Goal: Task Accomplishment & Management: Use online tool/utility

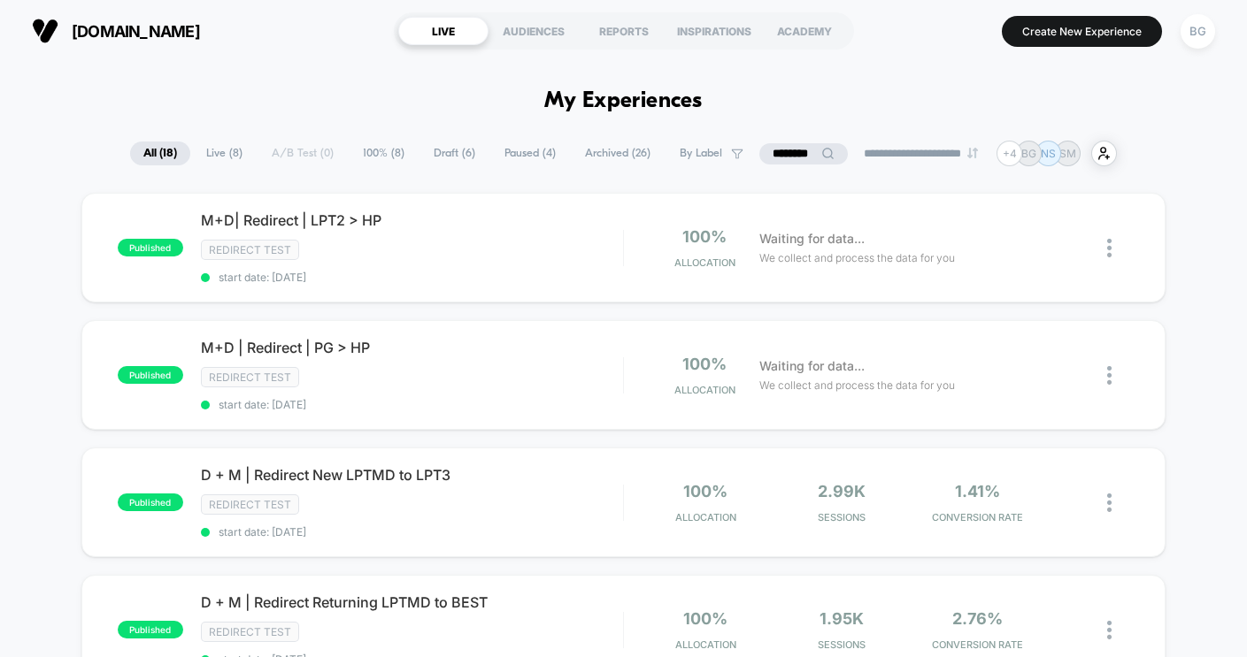
click at [223, 151] on span "Live ( 8 )" at bounding box center [224, 154] width 63 height 24
click at [524, 156] on span "Paused ( 4 )" at bounding box center [531, 154] width 78 height 24
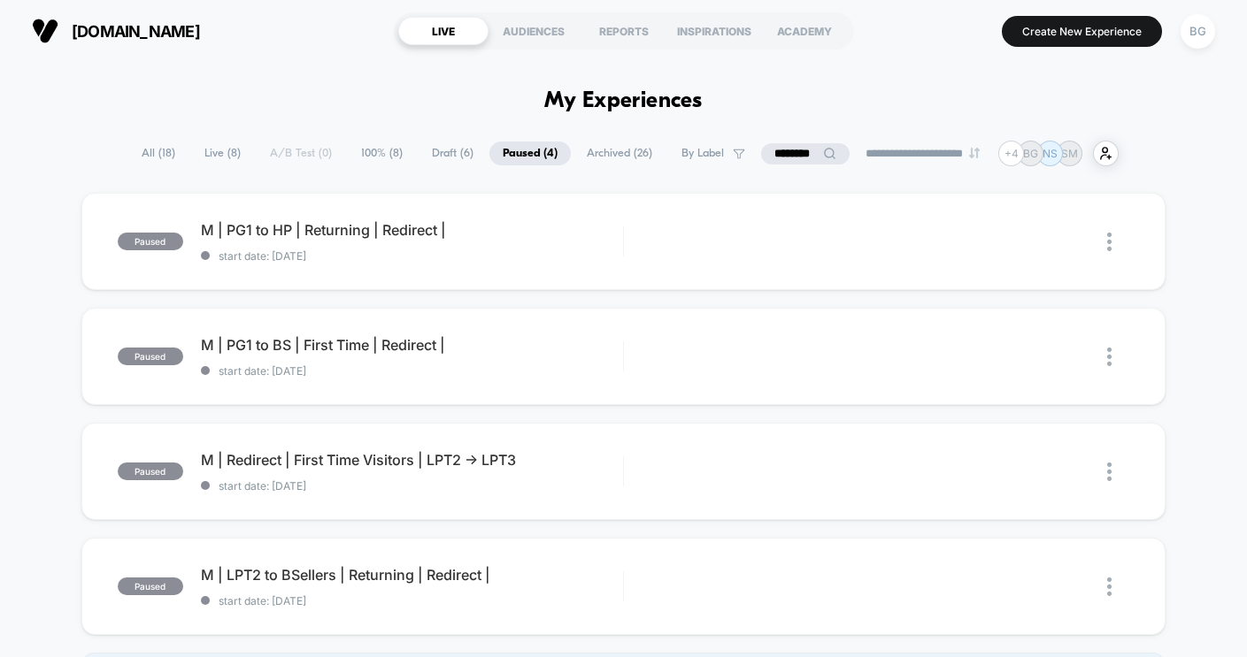
click at [215, 157] on span "Live ( 8 )" at bounding box center [222, 154] width 63 height 24
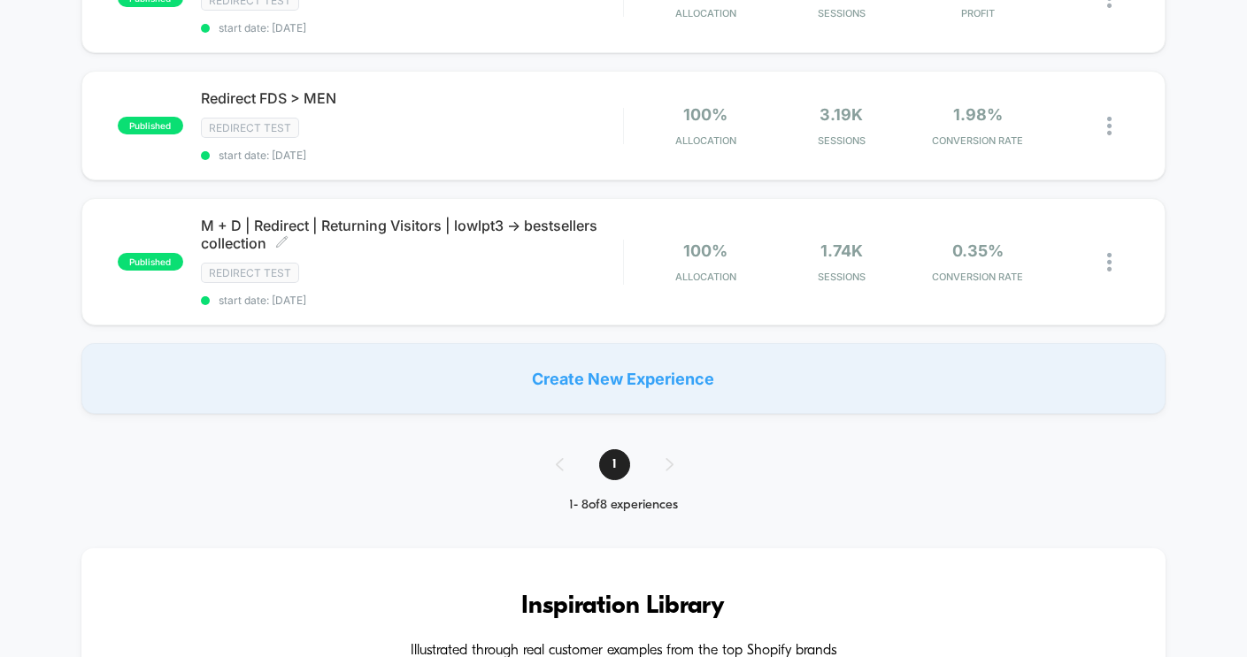
scroll to position [892, 0]
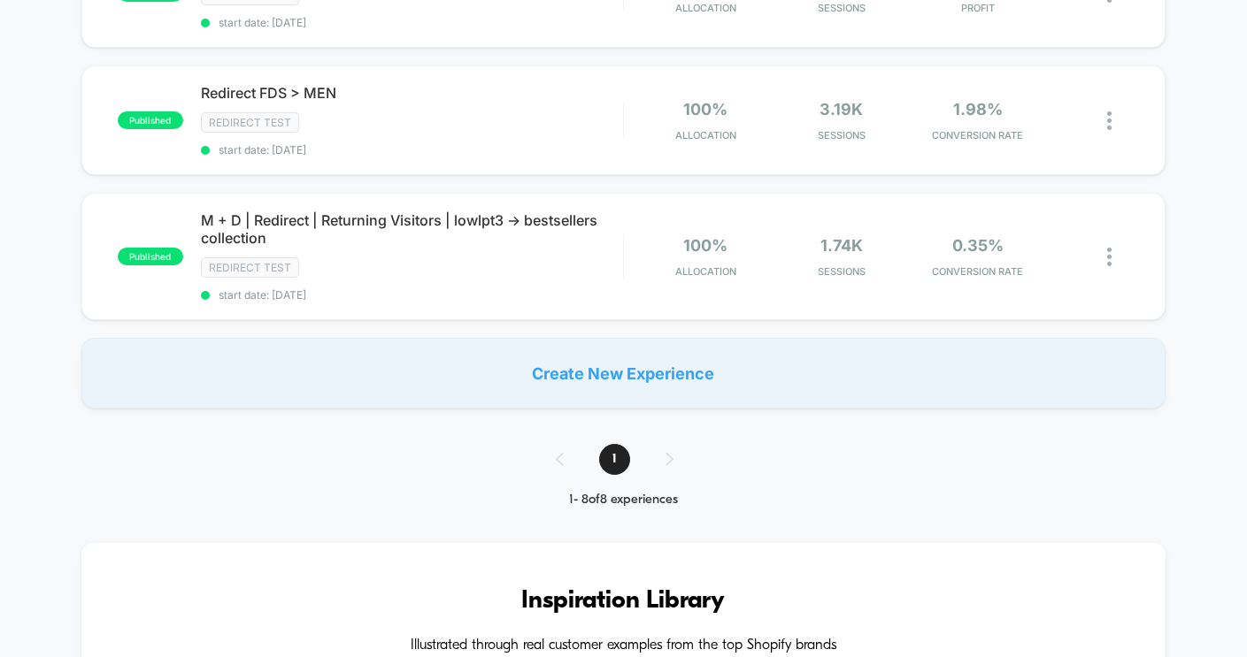
click at [672, 464] on div "1" at bounding box center [623, 459] width 171 height 31
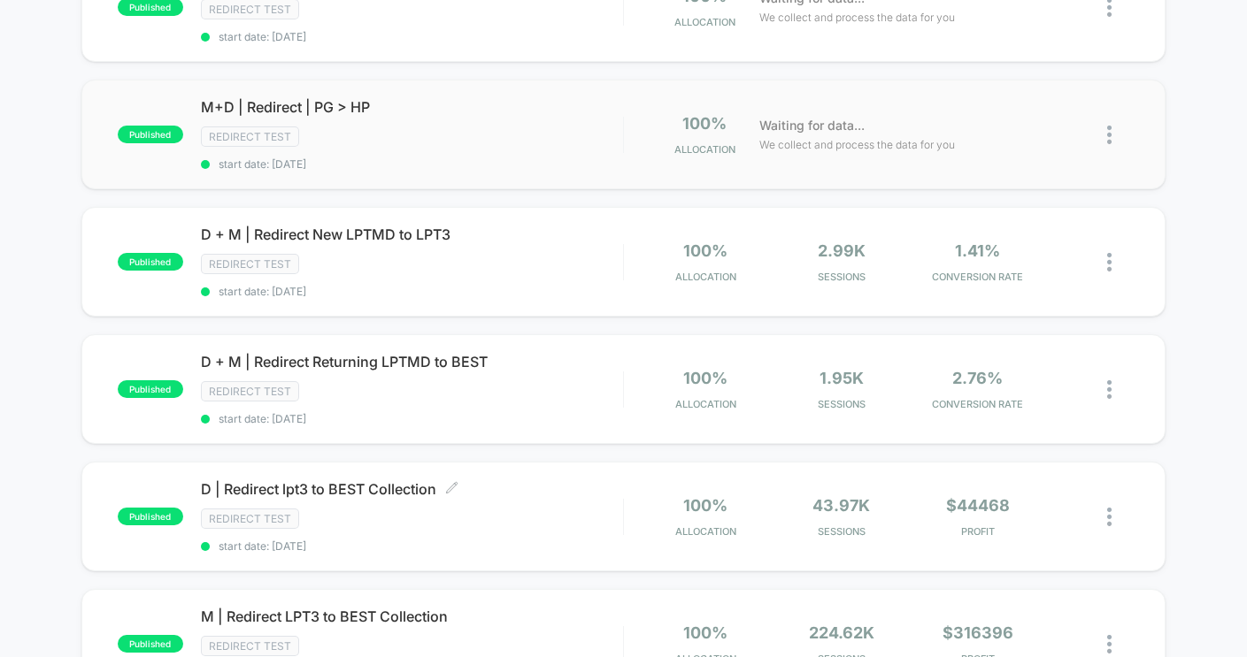
scroll to position [0, 0]
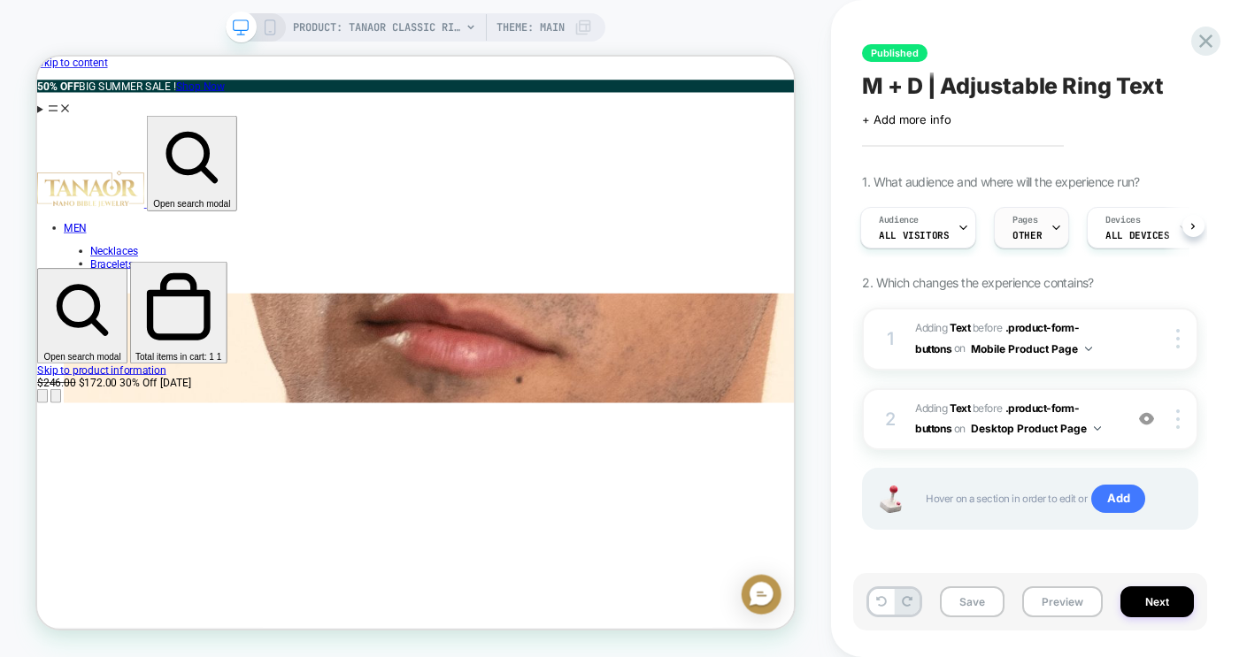
click at [1026, 235] on span "OTHER" at bounding box center [1026, 235] width 29 height 12
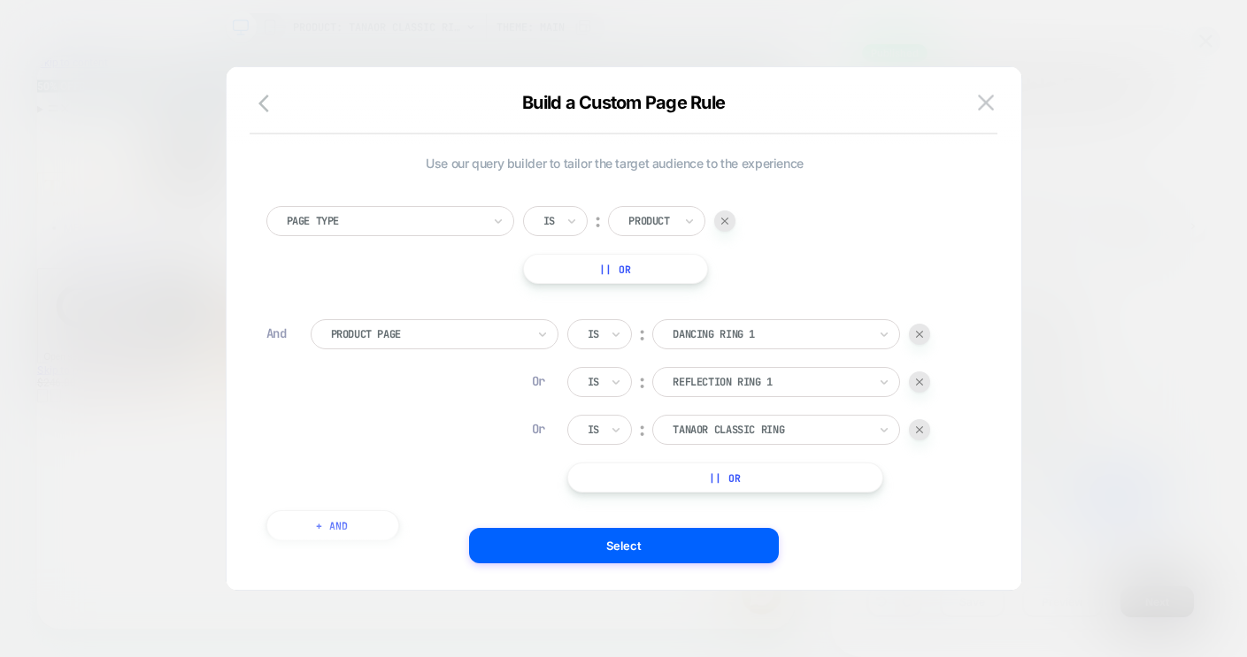
click at [767, 478] on button "|| Or" at bounding box center [725, 478] width 316 height 30
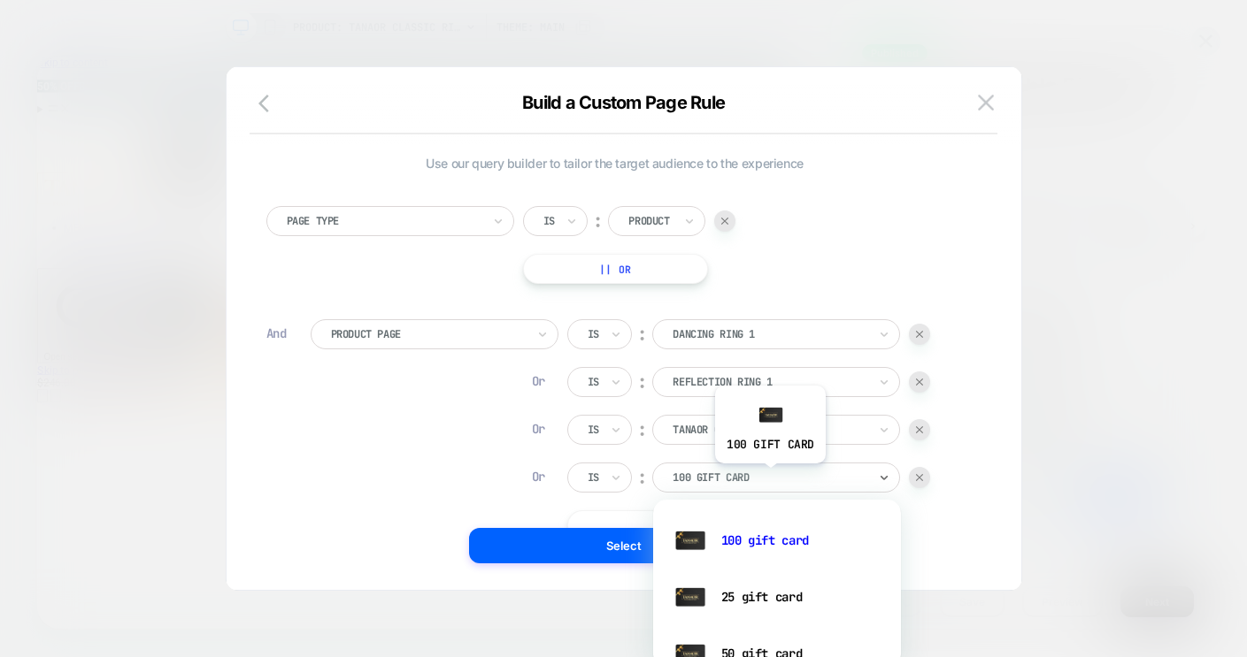
click at [769, 477] on div at bounding box center [770, 478] width 195 height 16
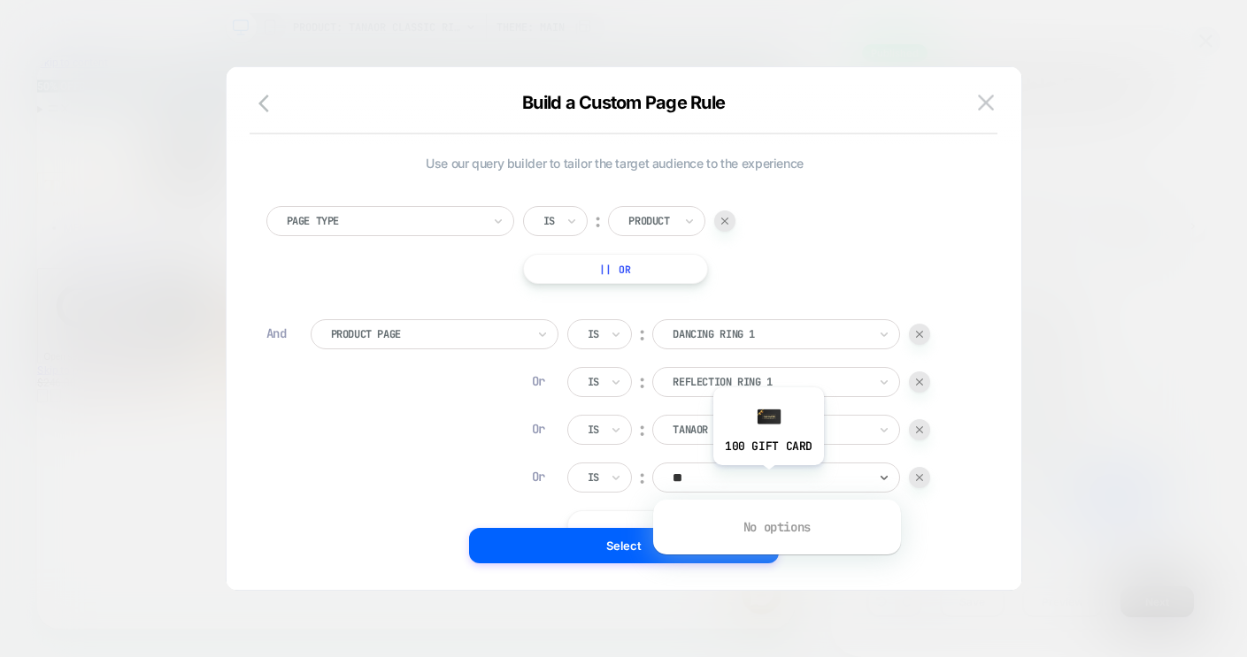
type input "*"
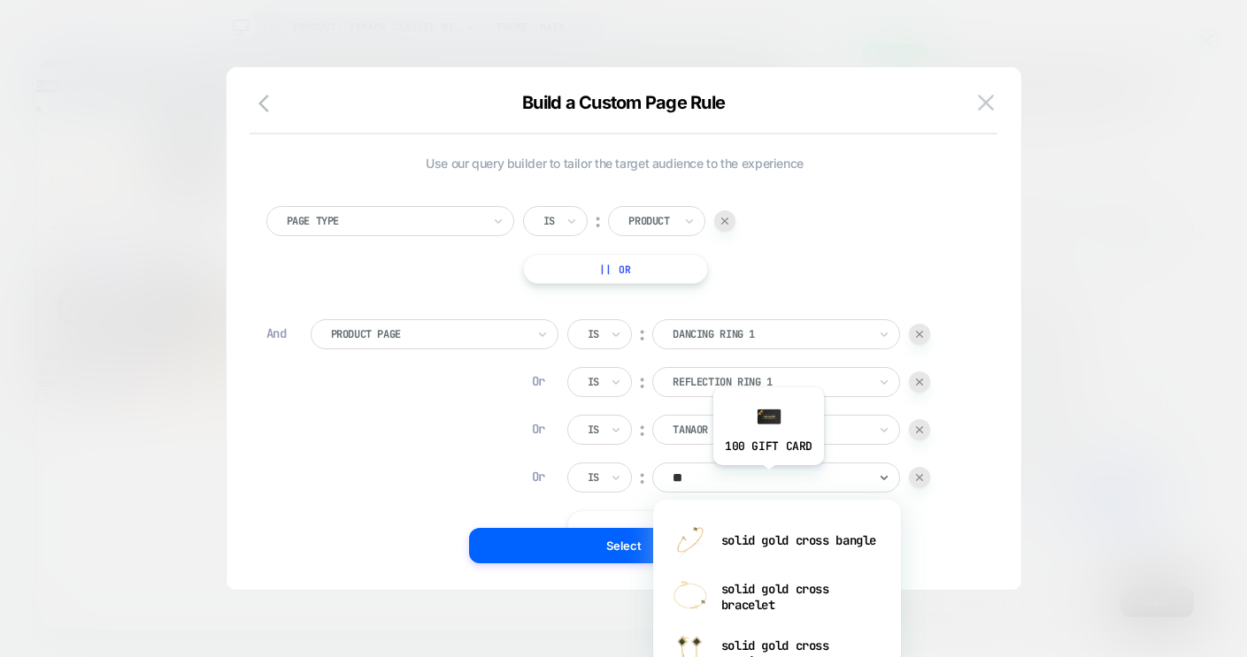
type input "*"
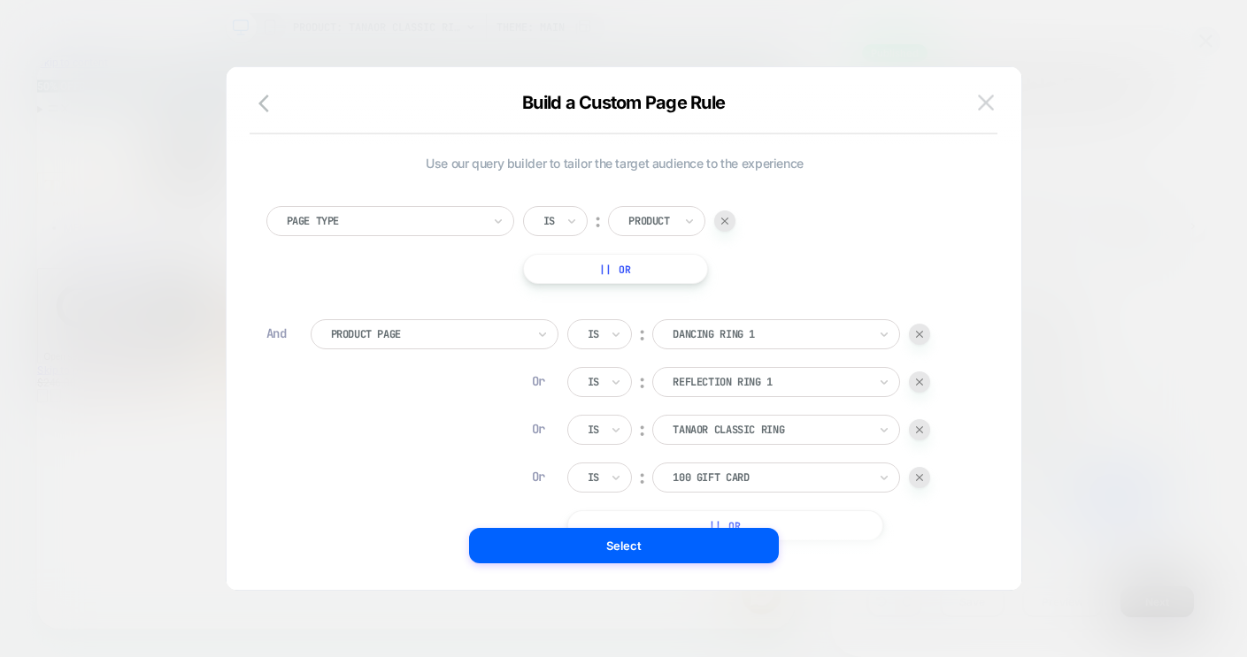
click at [979, 102] on img at bounding box center [986, 102] width 16 height 15
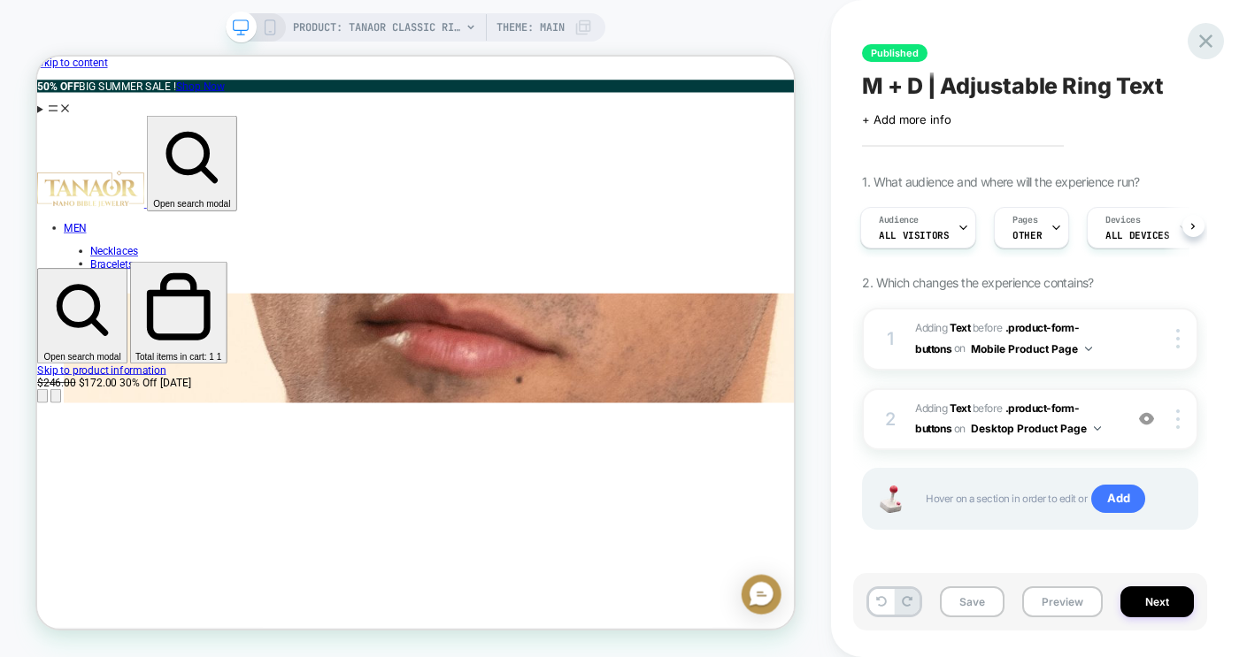
click at [1211, 42] on icon at bounding box center [1206, 41] width 24 height 24
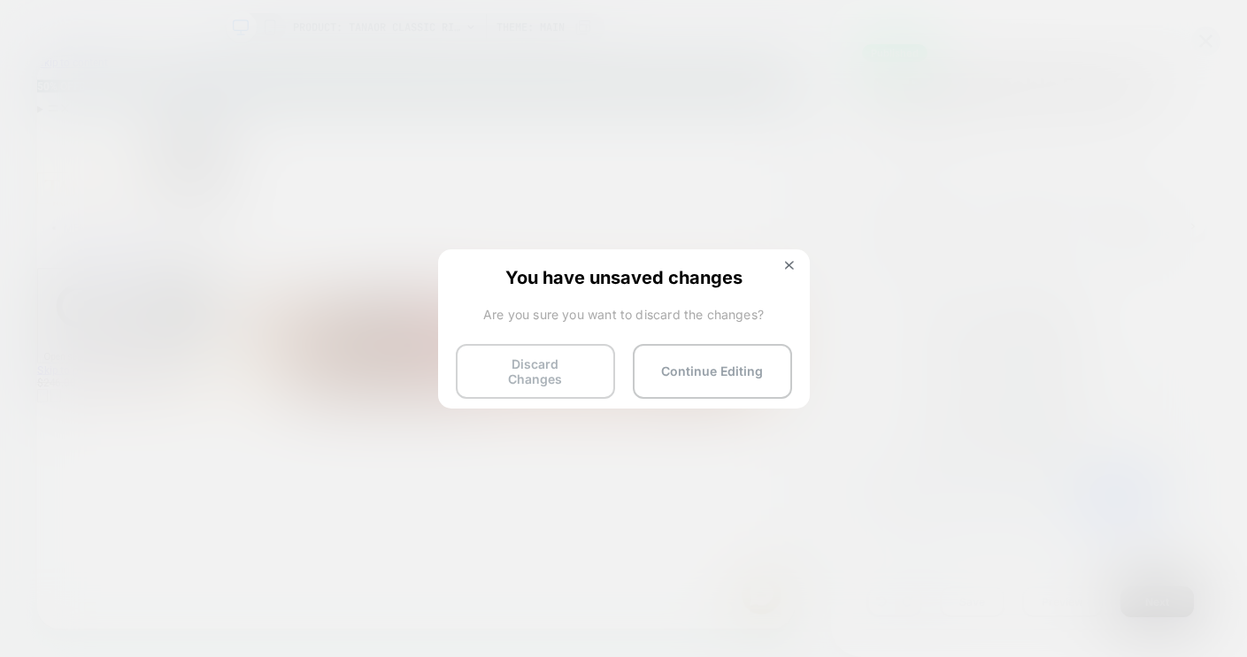
click at [557, 373] on button "Discard Changes" at bounding box center [535, 371] width 159 height 55
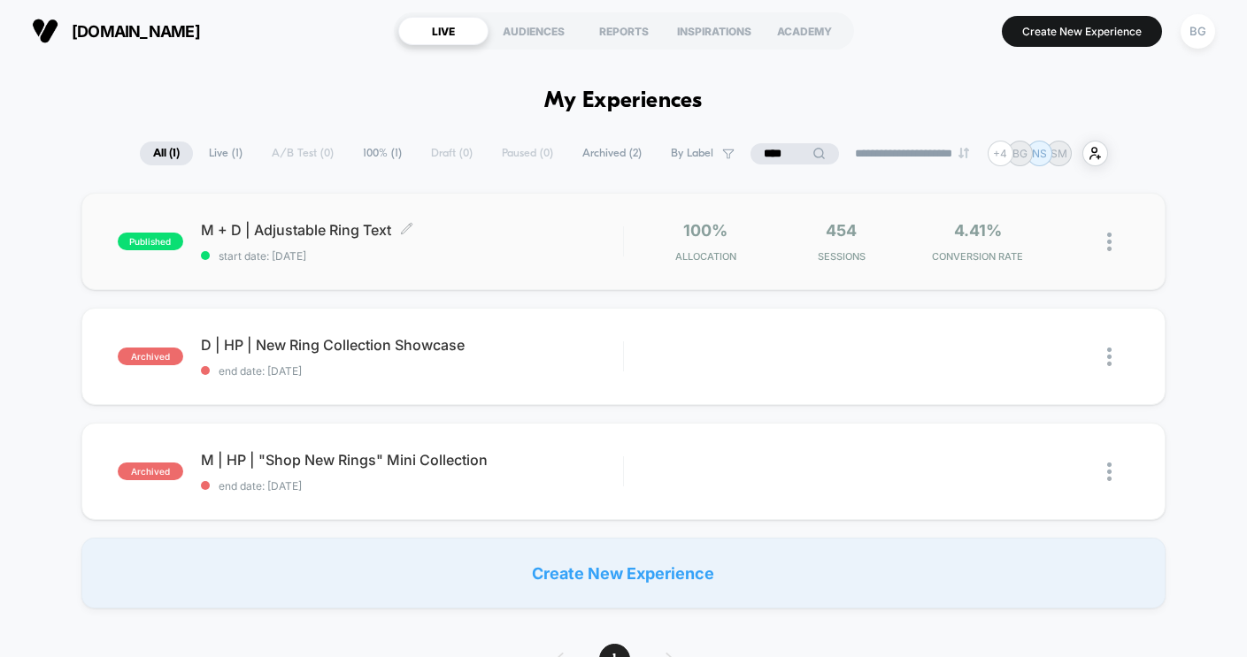
click at [284, 229] on span "M + D | Adjustable Ring Text Click to edit experience details" at bounding box center [412, 230] width 422 height 18
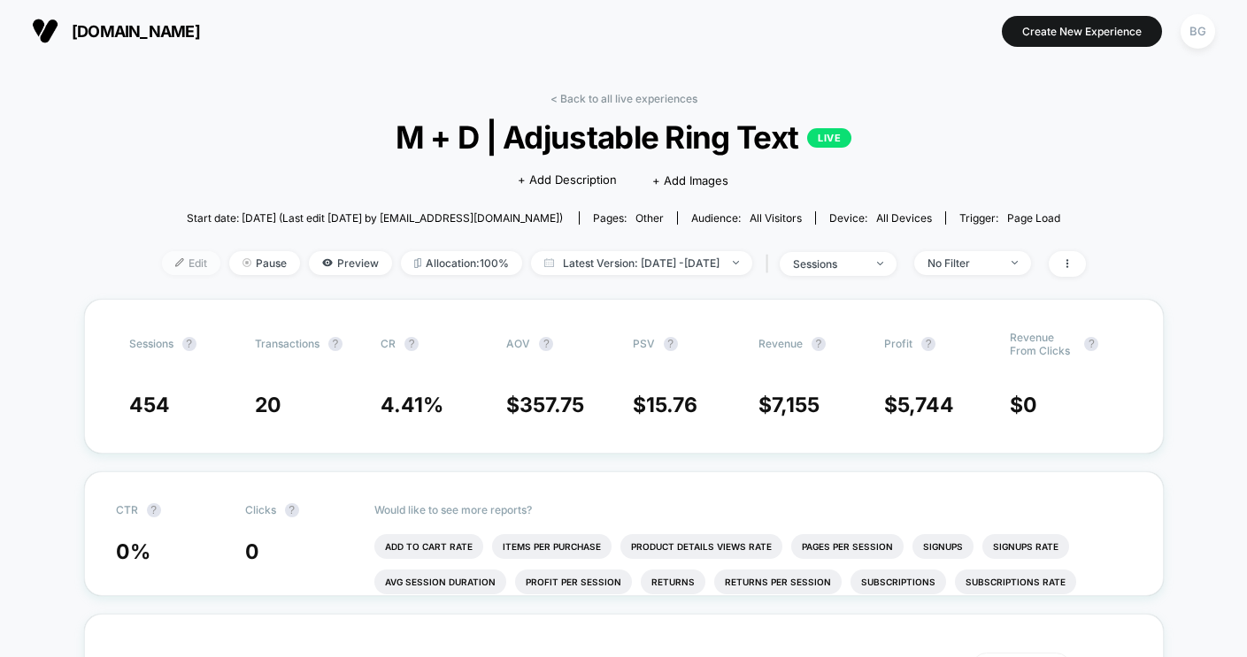
click at [162, 265] on span "Edit" at bounding box center [191, 263] width 58 height 24
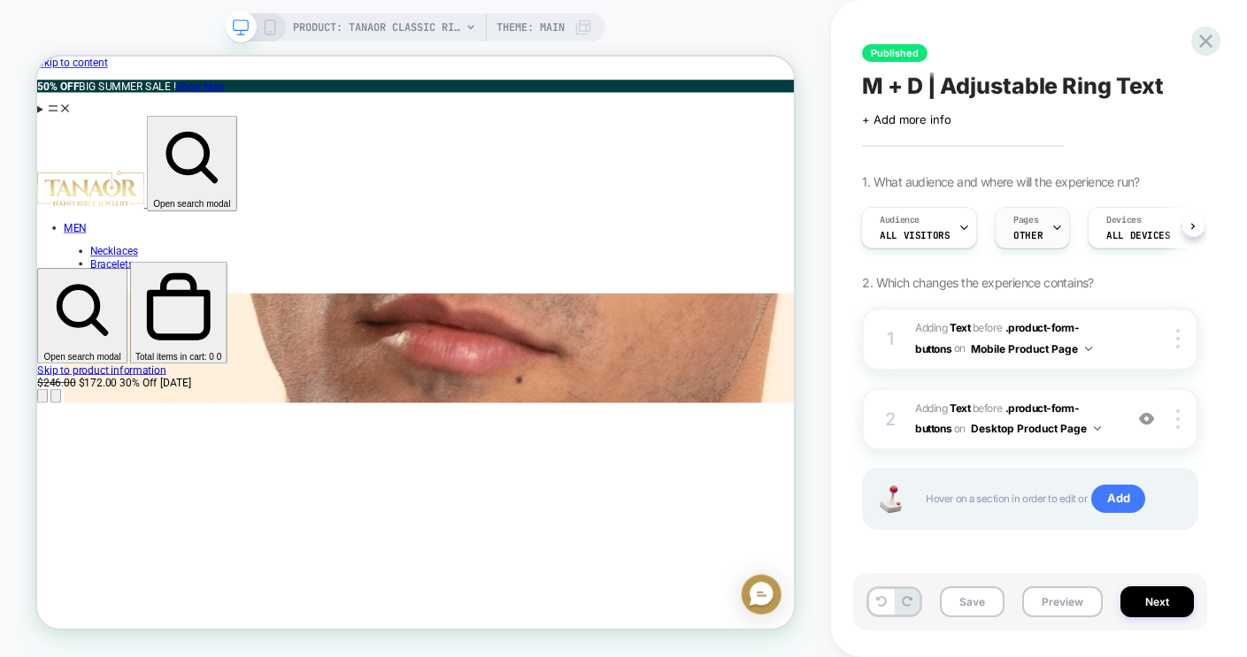
click at [1024, 231] on span "OTHER" at bounding box center [1027, 235] width 29 height 12
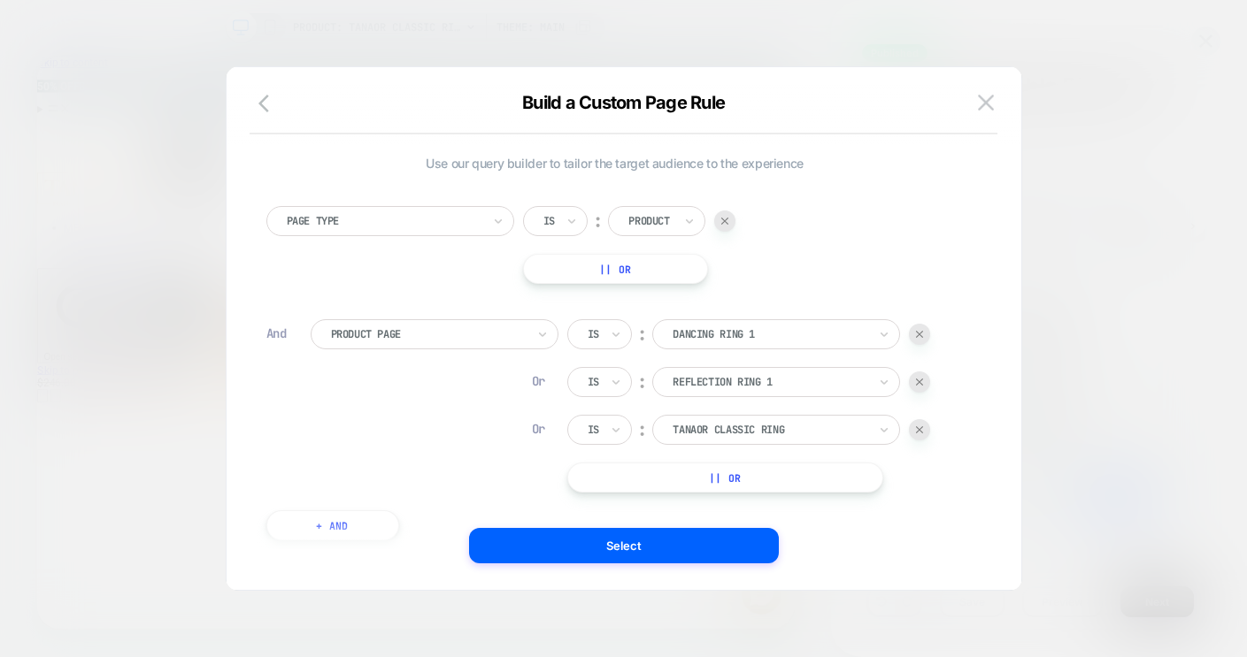
click at [716, 480] on button "|| Or" at bounding box center [725, 478] width 316 height 30
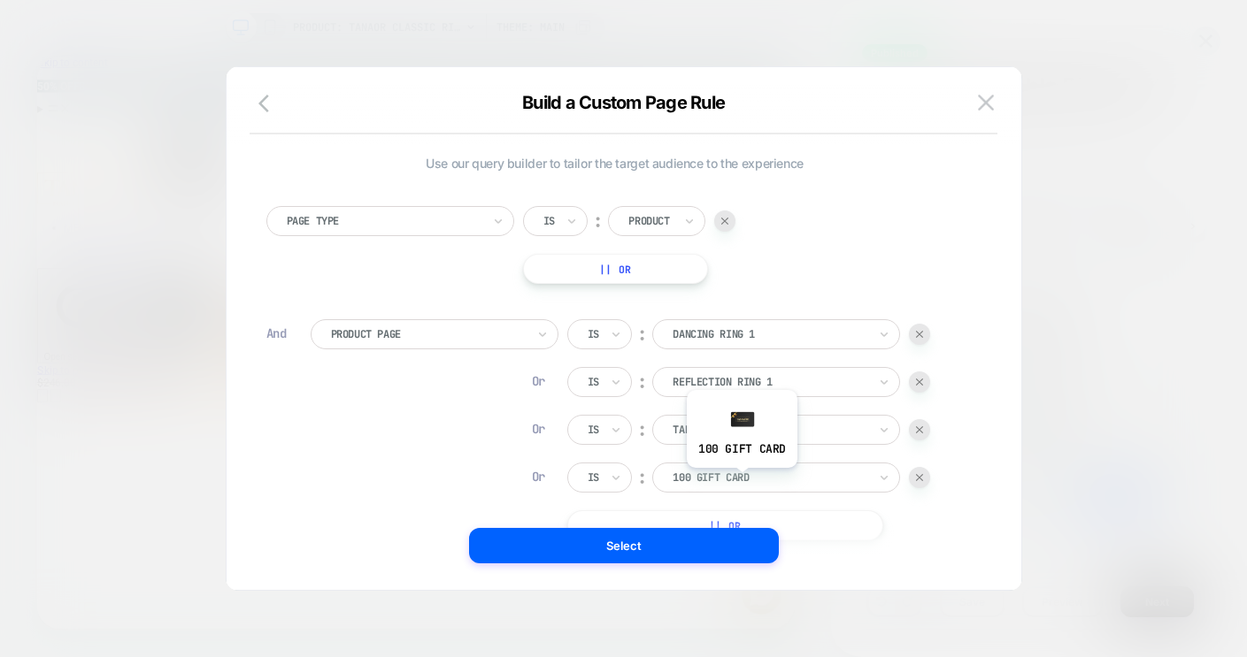
click at [741, 481] on div at bounding box center [770, 478] width 195 height 16
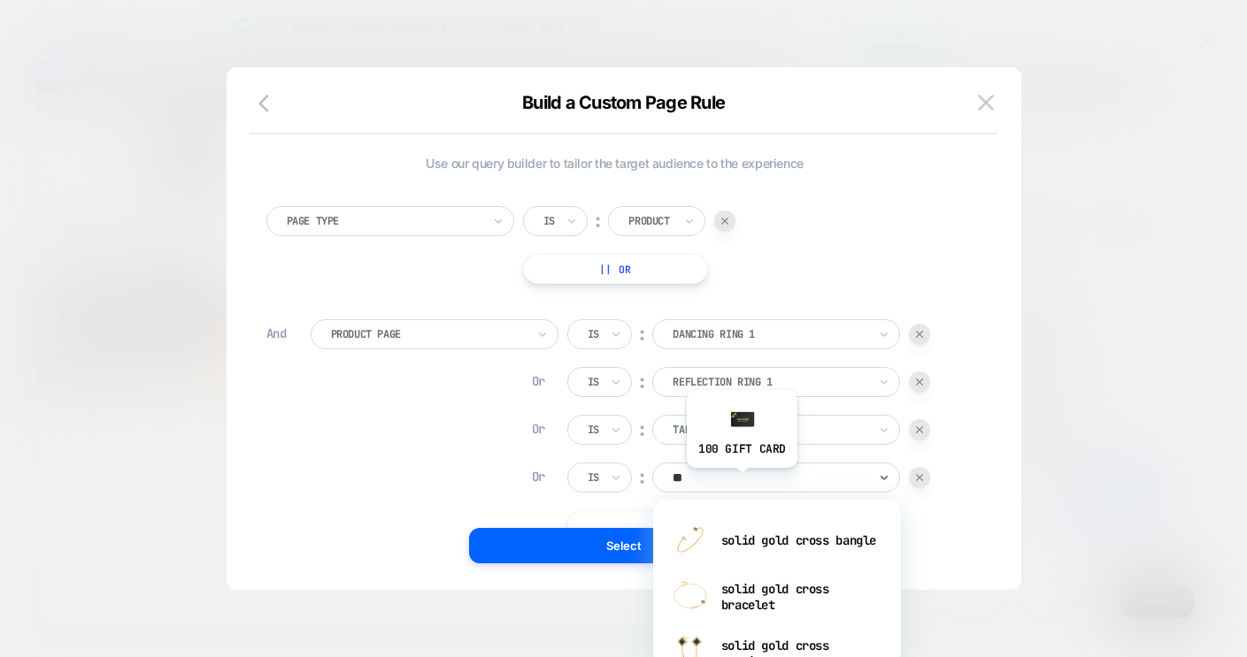
type input "*"
type input "****"
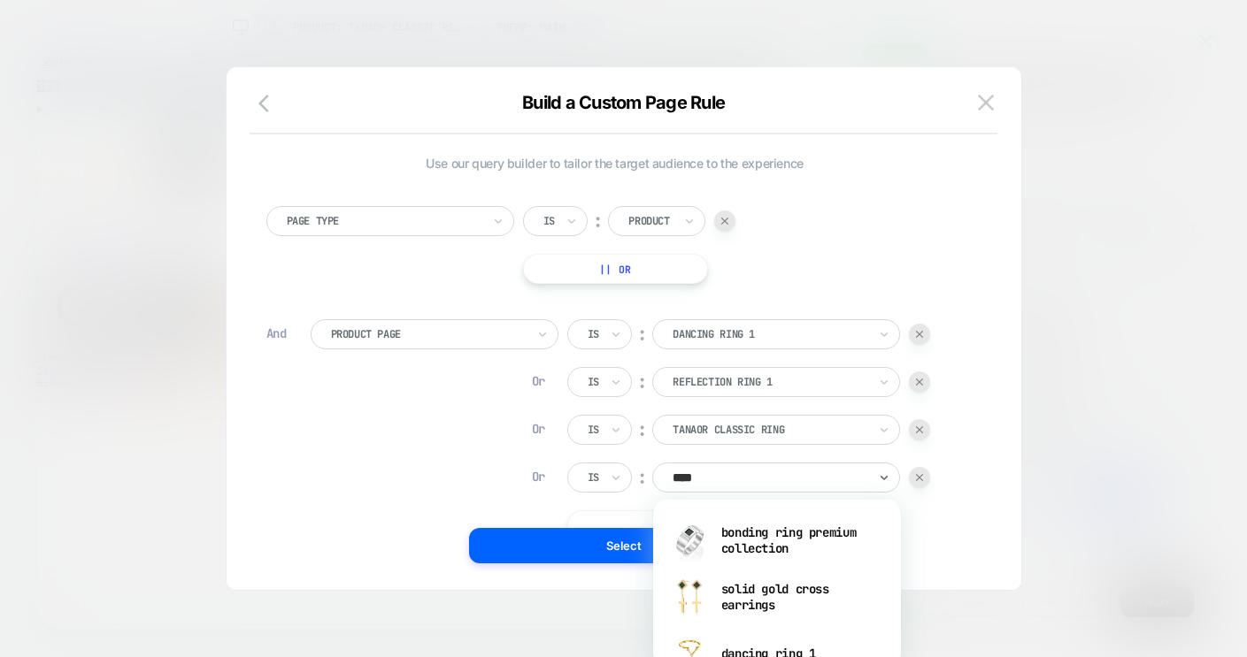
click at [1018, 576] on div "Build a Custom Page Rule Use our query builder to tailor the target audience to…" at bounding box center [624, 337] width 795 height 505
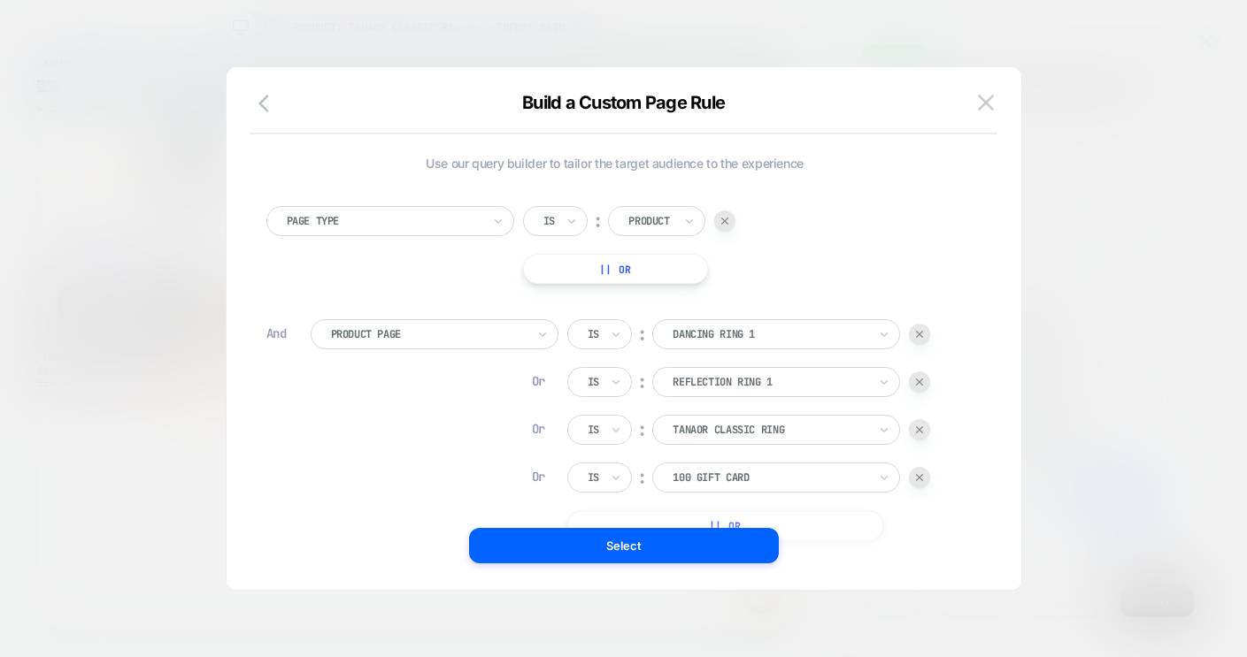
click at [923, 479] on img at bounding box center [919, 477] width 7 height 7
click at [983, 106] on img at bounding box center [986, 102] width 16 height 15
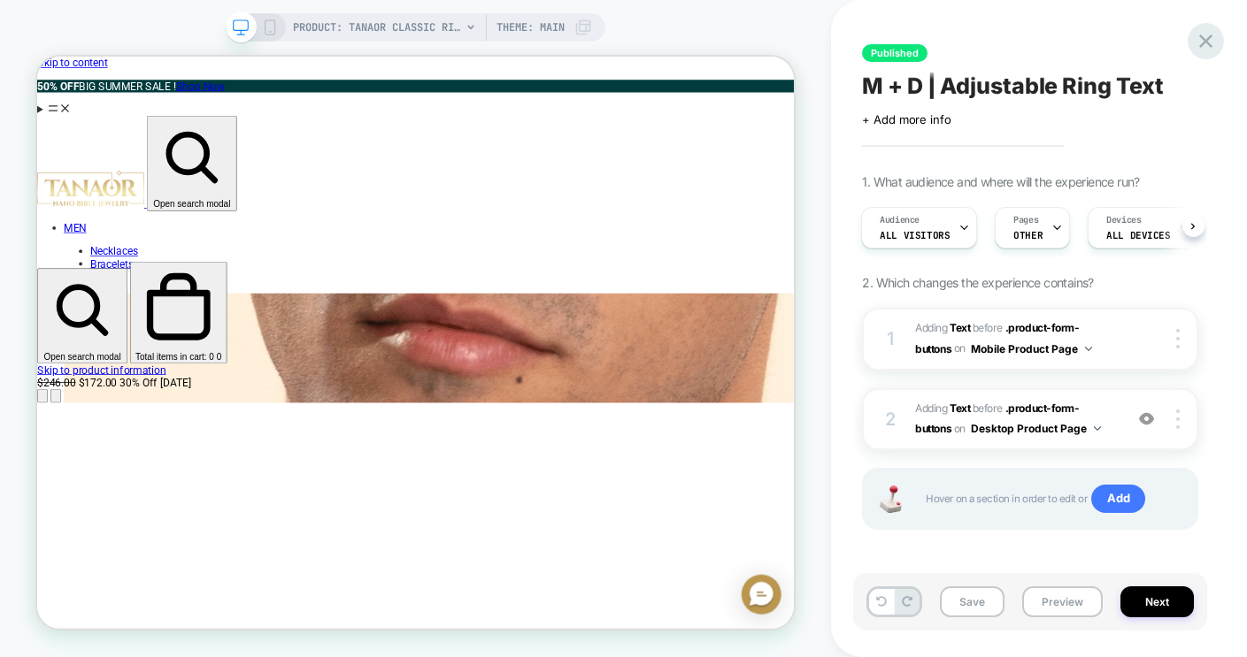
click at [1199, 43] on icon at bounding box center [1206, 41] width 24 height 24
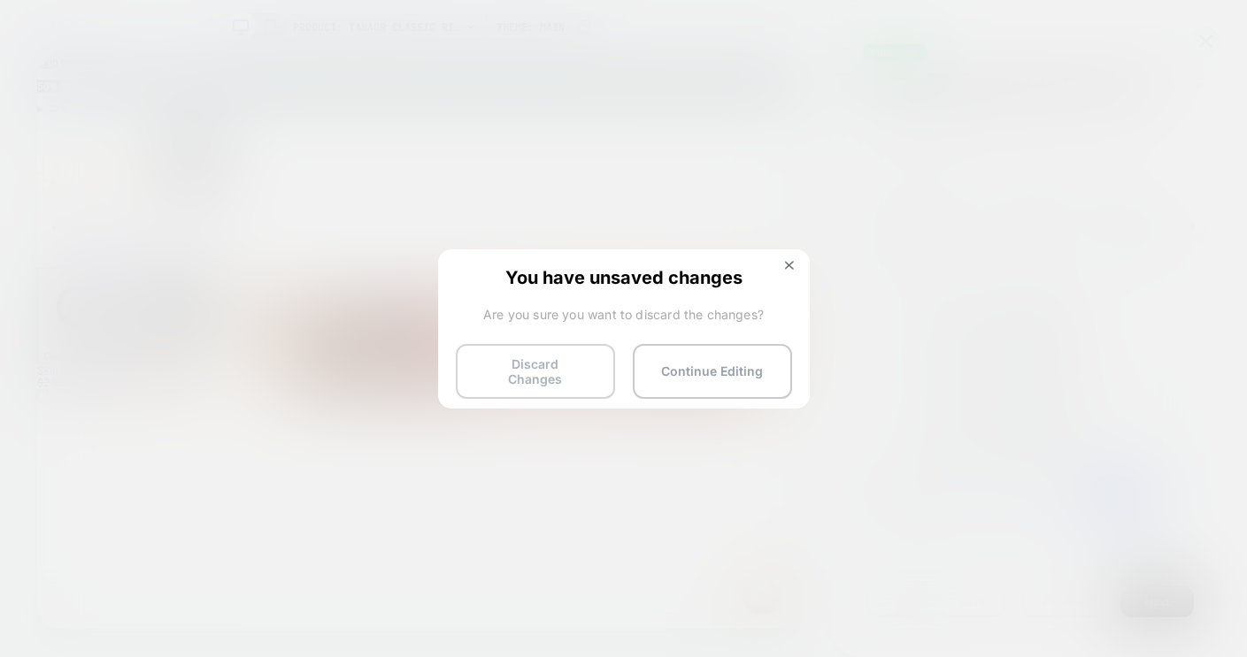
click at [535, 365] on button "Discard Changes" at bounding box center [535, 371] width 159 height 55
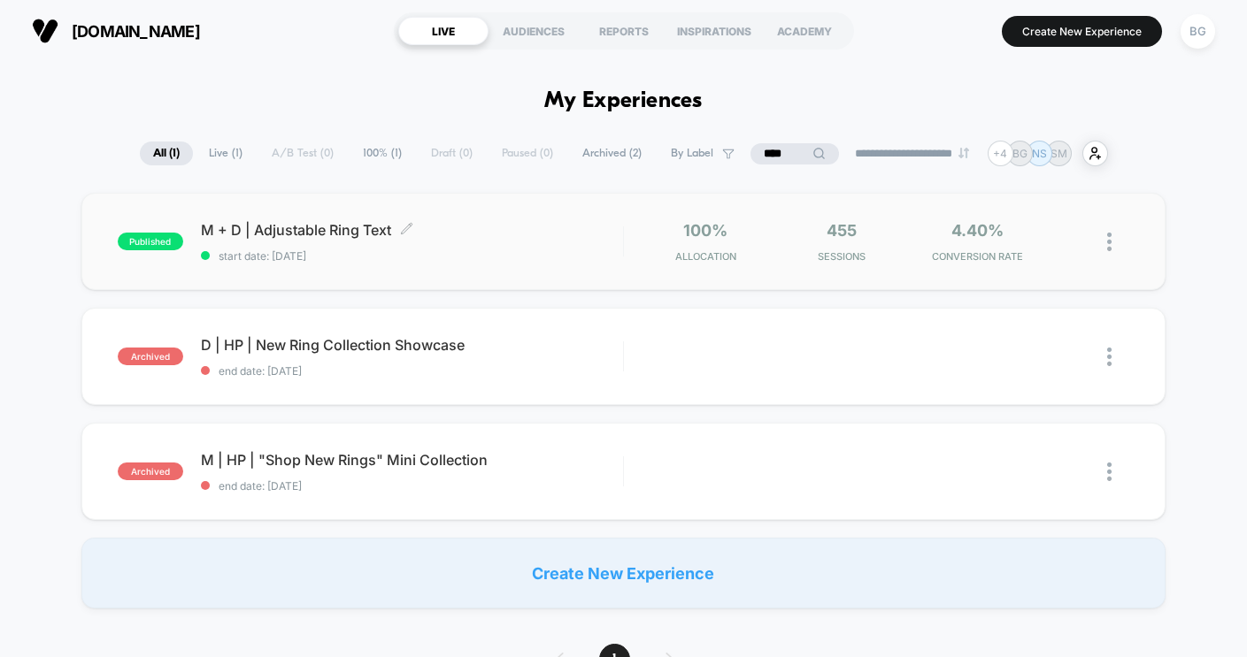
click at [296, 225] on span "M + D | Adjustable Ring Text Click to edit experience details" at bounding box center [412, 230] width 422 height 18
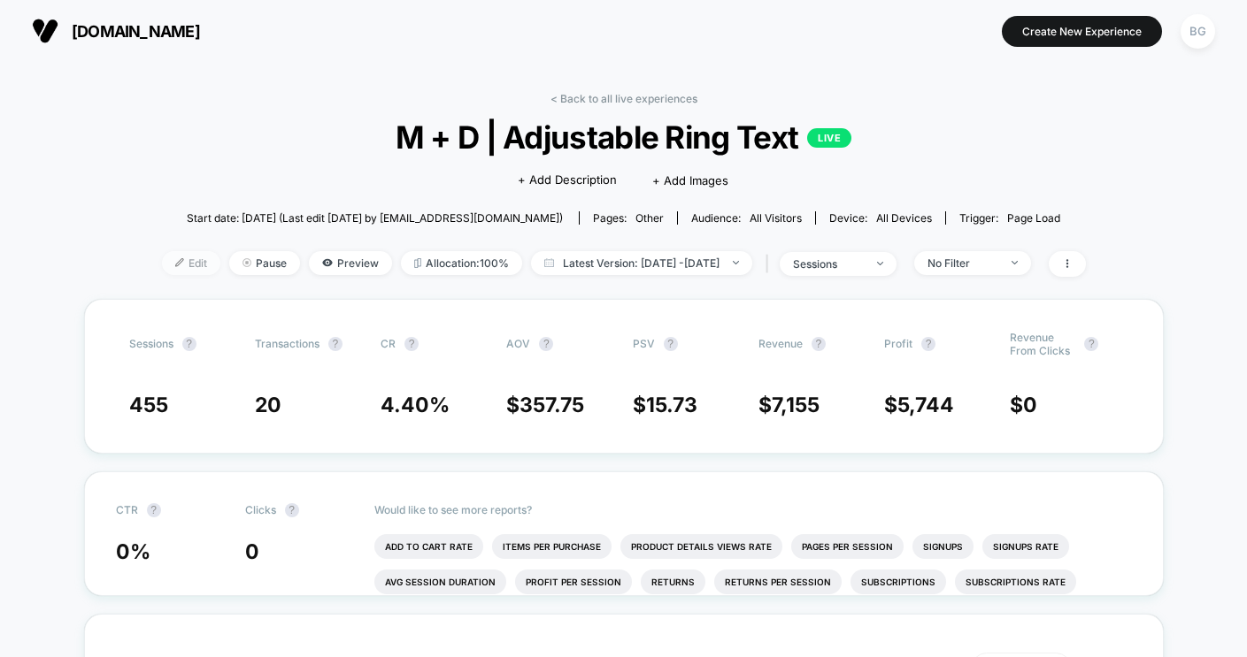
click at [164, 264] on span "Edit" at bounding box center [191, 263] width 58 height 24
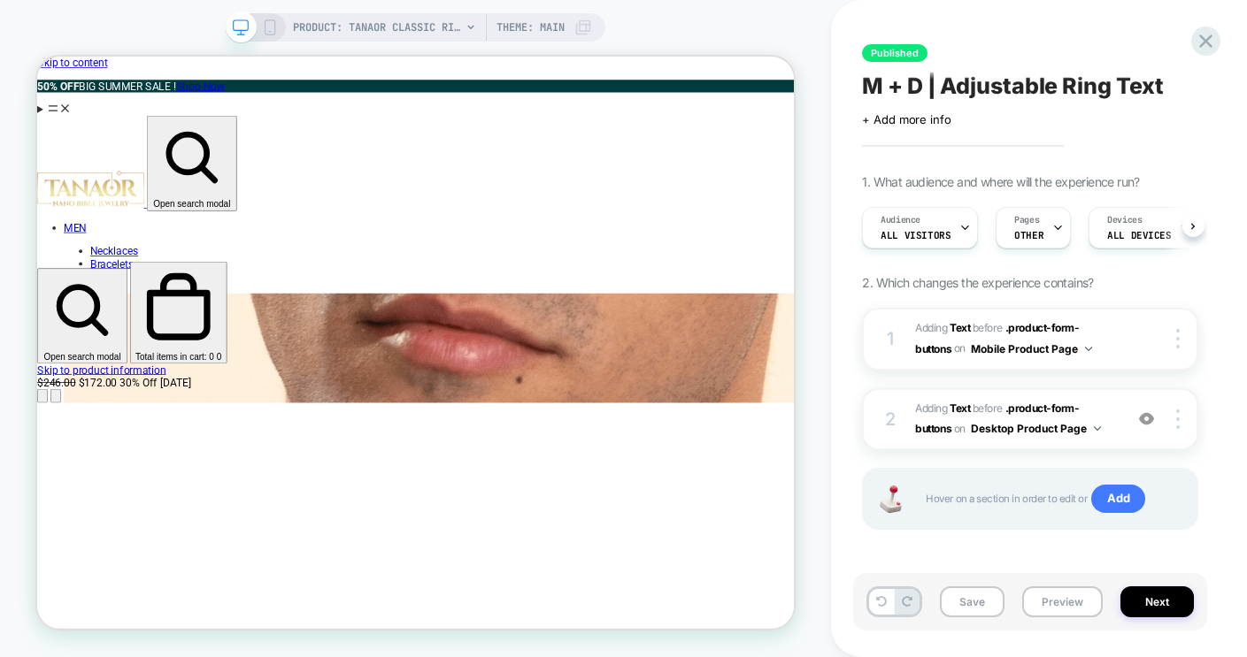
scroll to position [0, 1]
click at [1027, 229] on span "OTHER" at bounding box center [1027, 235] width 29 height 12
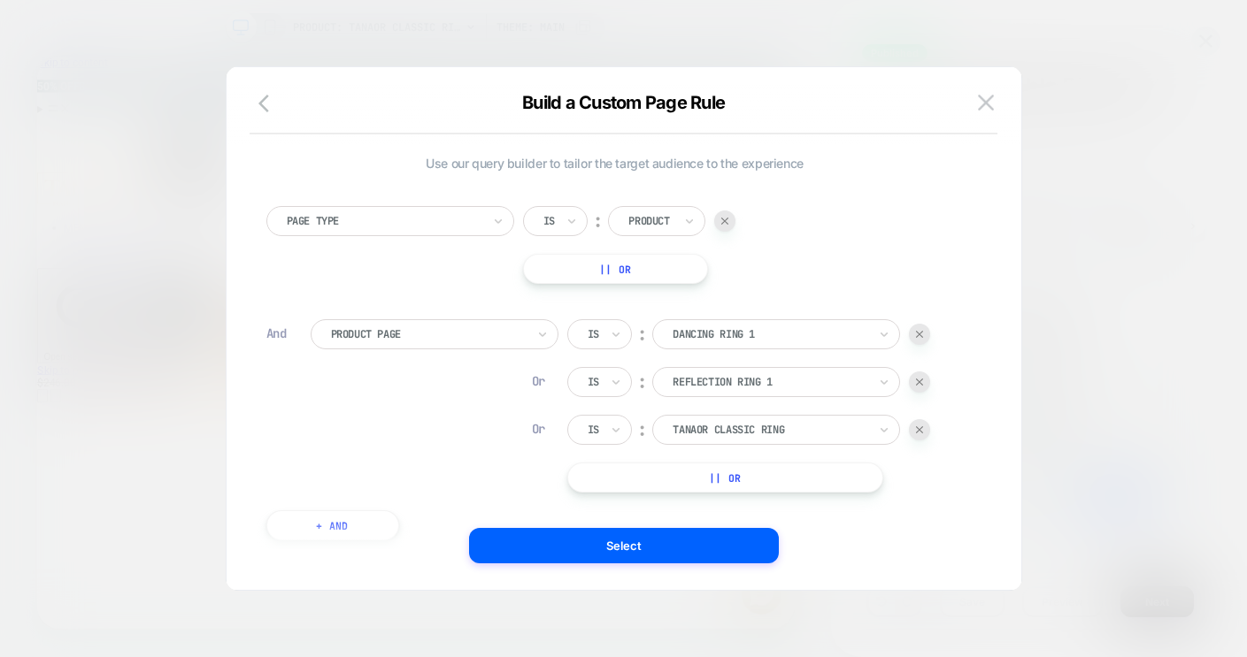
click at [724, 478] on button "|| Or" at bounding box center [725, 478] width 316 height 30
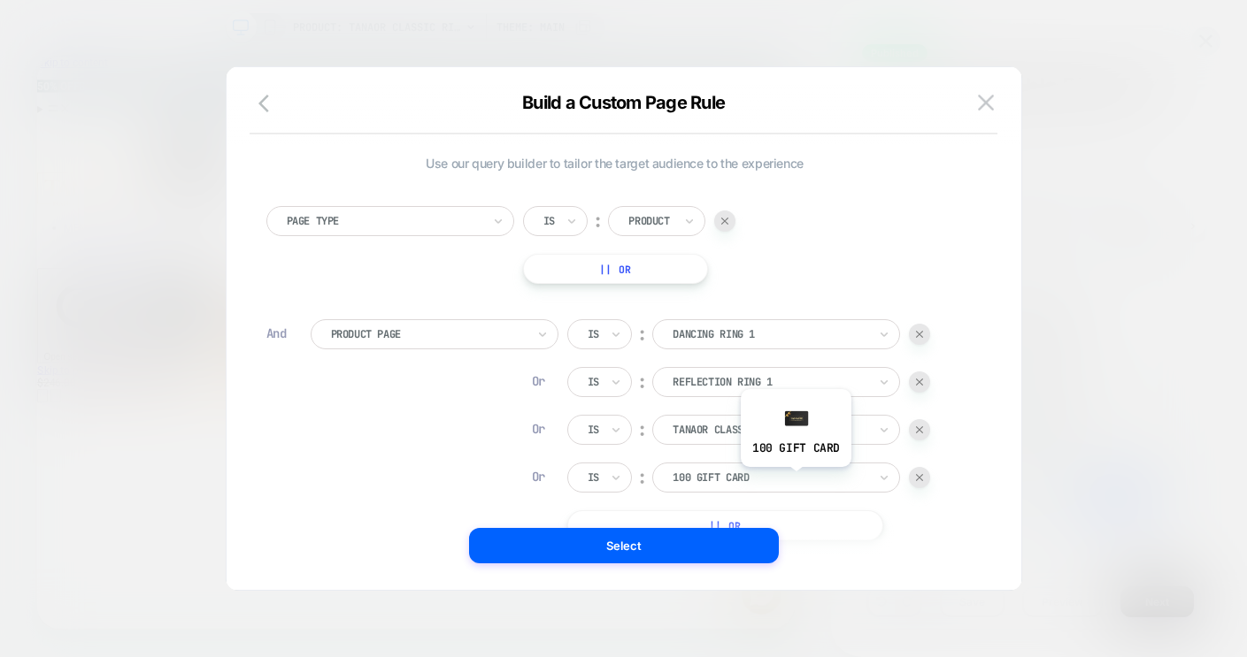
click at [795, 481] on div at bounding box center [770, 478] width 195 height 16
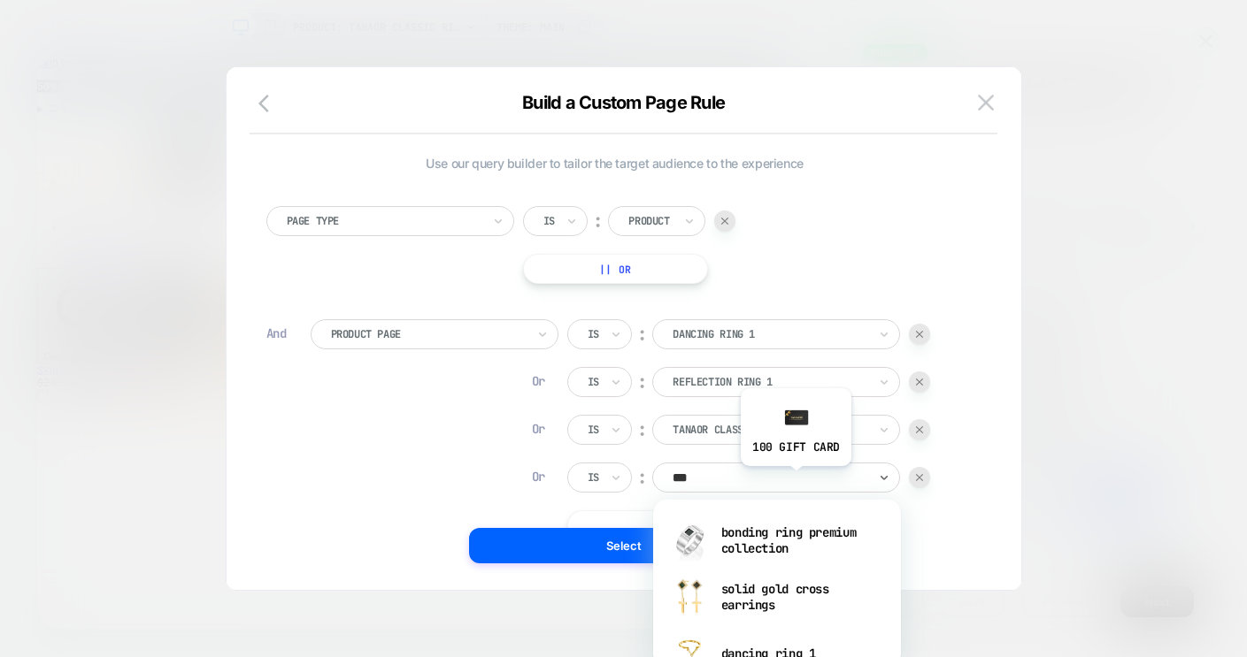
type input "****"
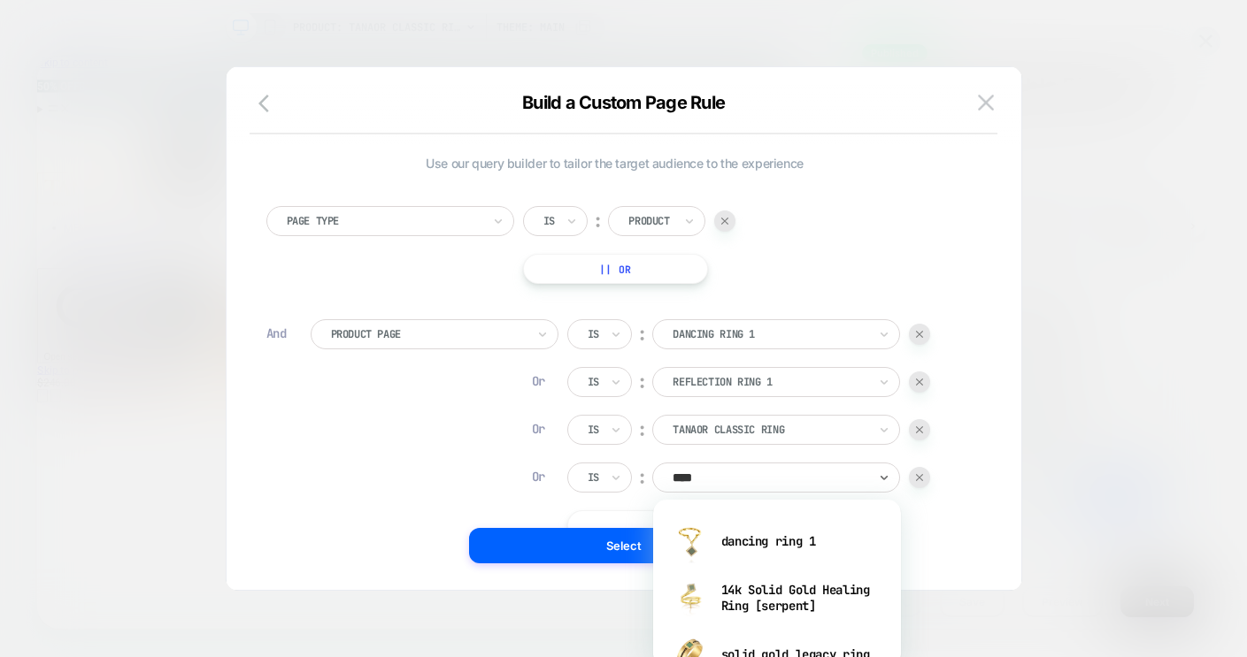
scroll to position [119, 0]
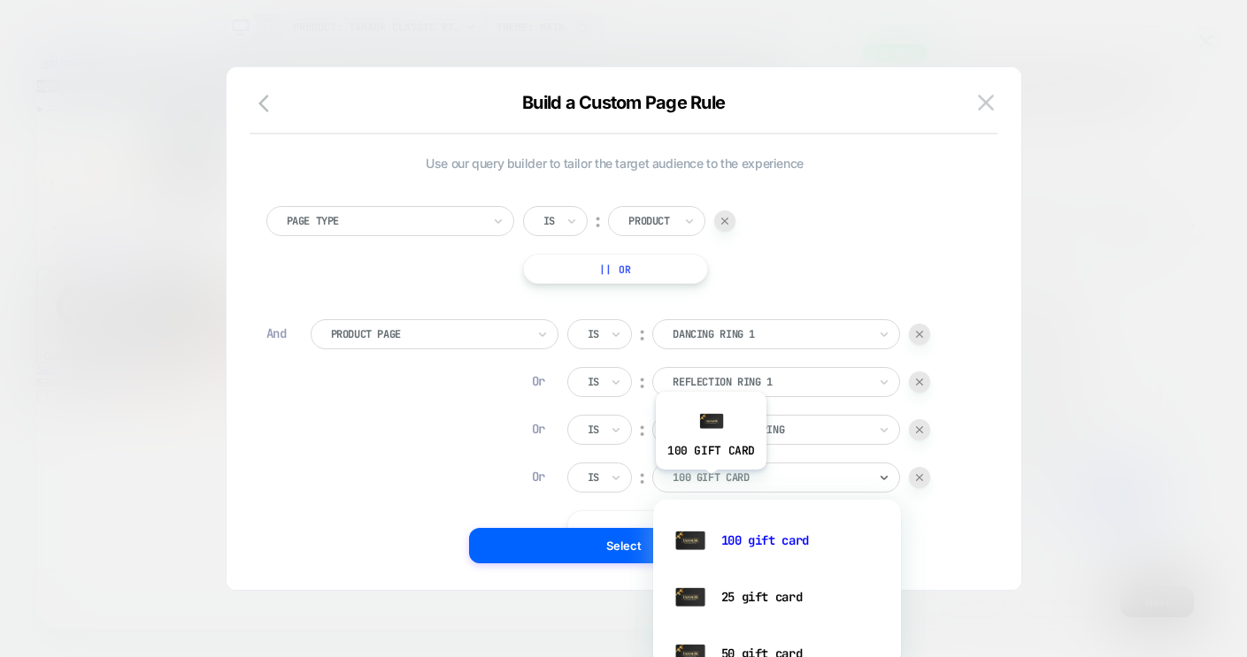
click at [710, 483] on div at bounding box center [770, 478] width 195 height 16
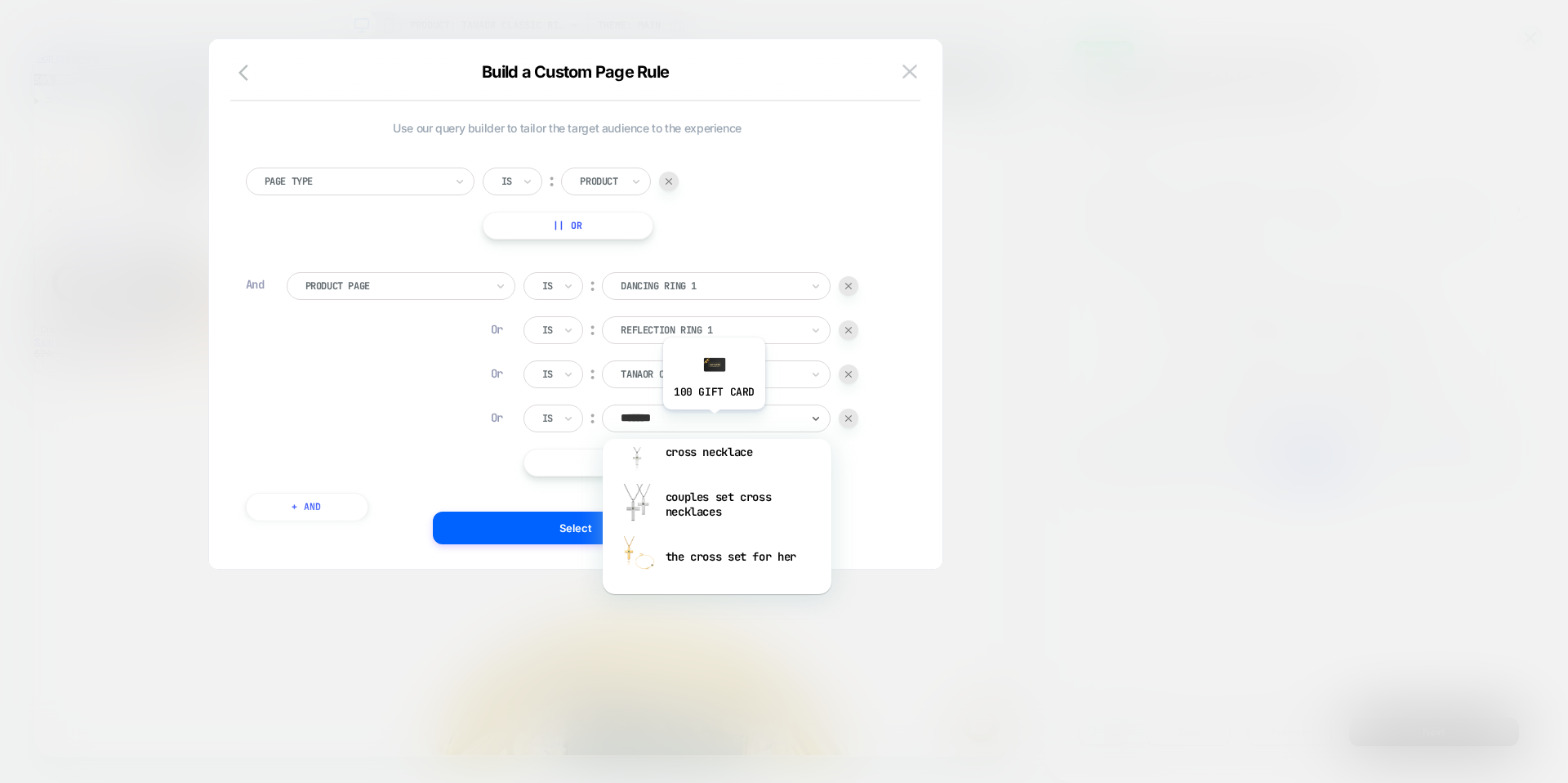
scroll to position [0, 0]
type input "**********"
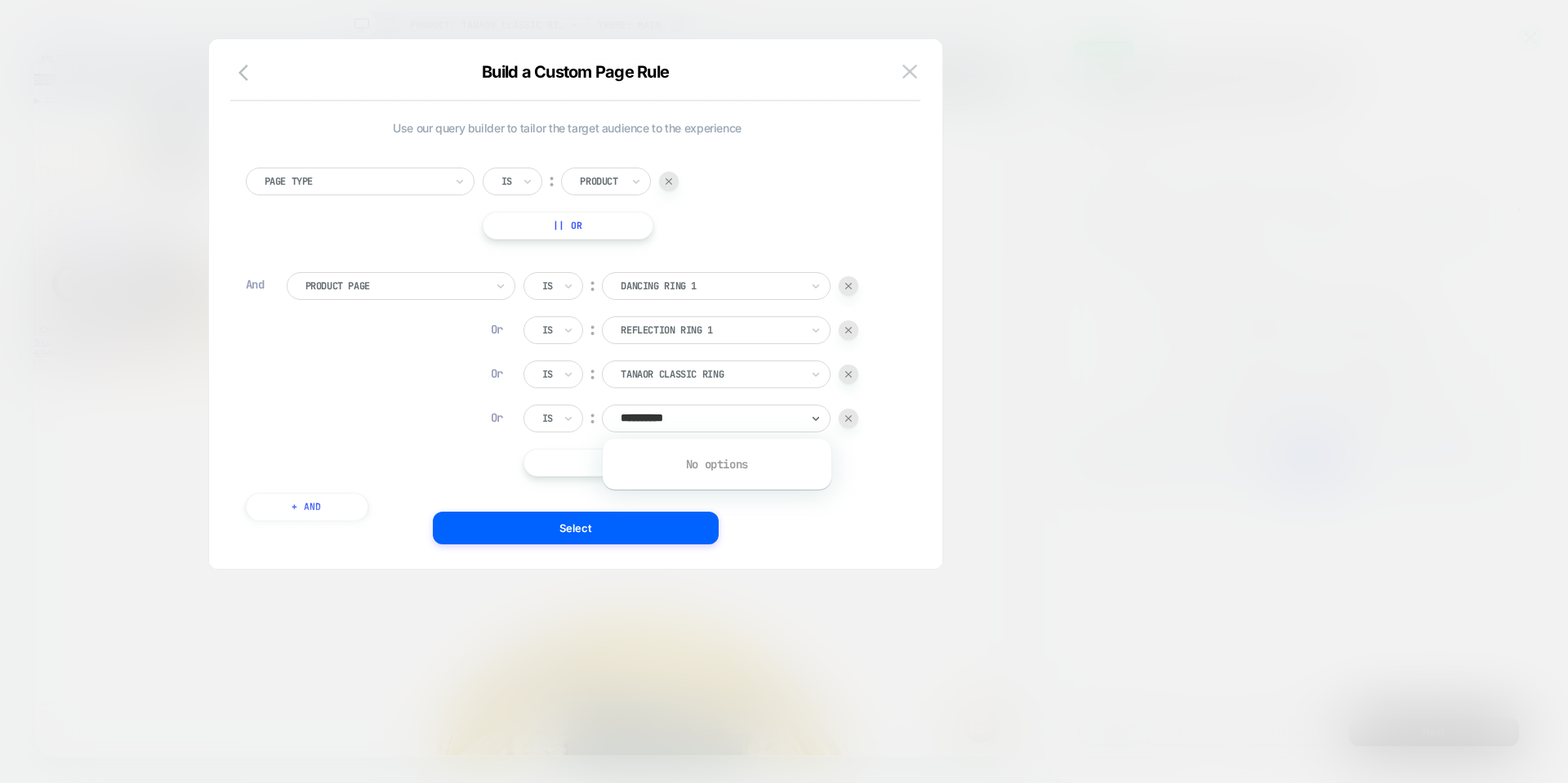
click at [850, 419] on img at bounding box center [848, 418] width 6 height 6
click at [613, 423] on button "|| Or" at bounding box center [669, 418] width 292 height 28
click at [684, 424] on div at bounding box center [711, 418] width 180 height 15
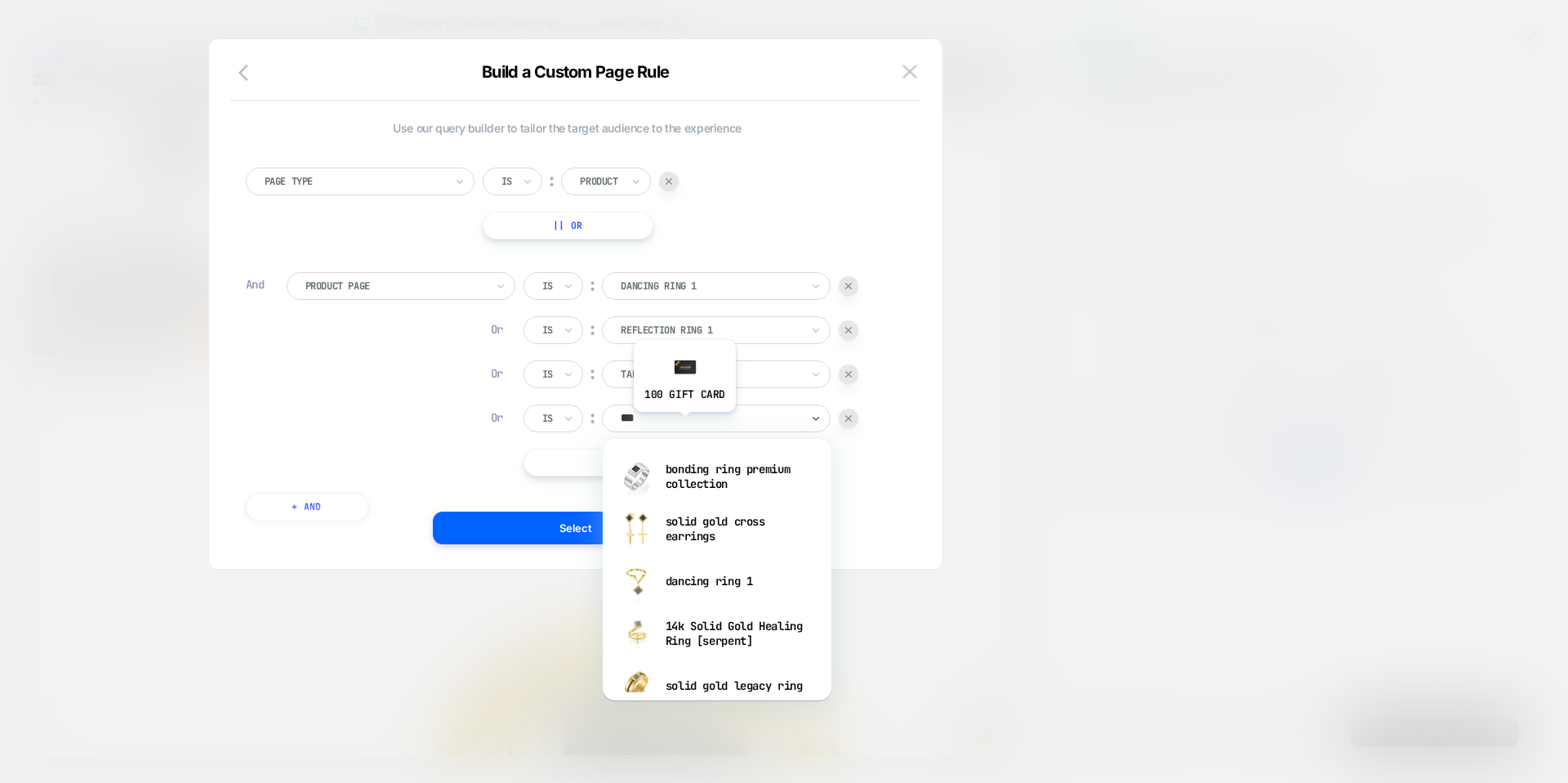
type input "****"
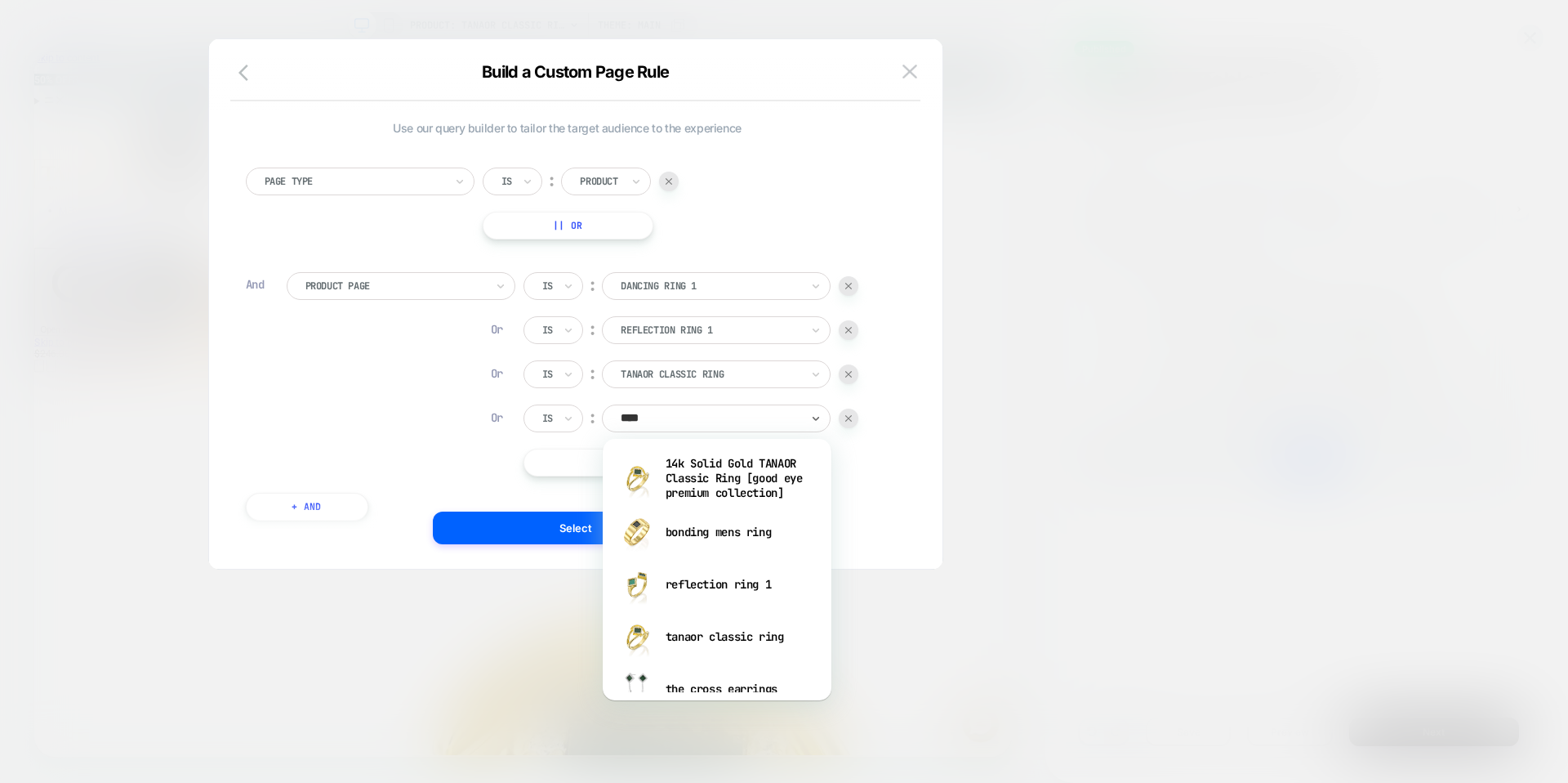
scroll to position [497, 0]
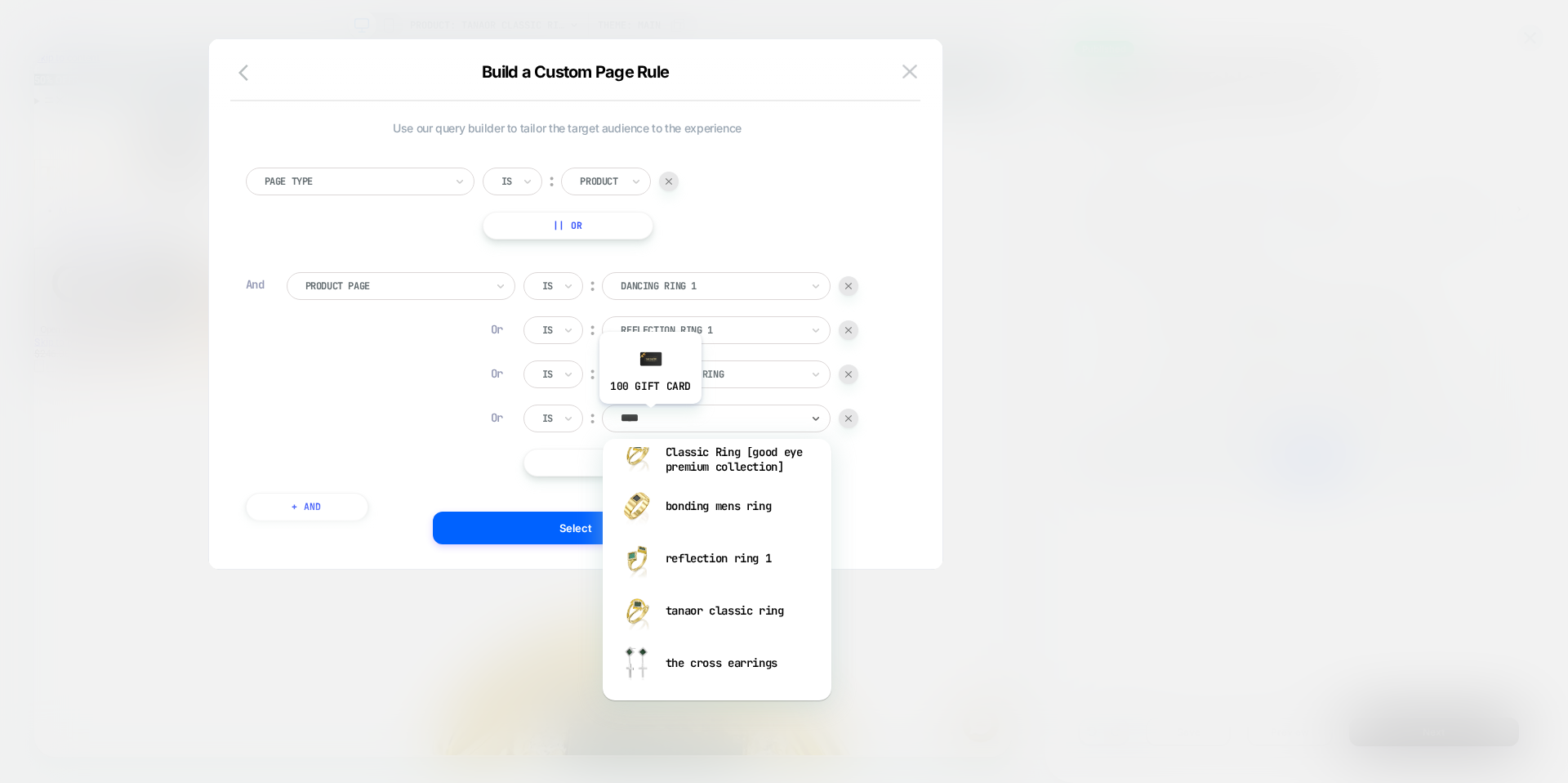
click at [650, 416] on input "****" at bounding box center [637, 418] width 31 height 15
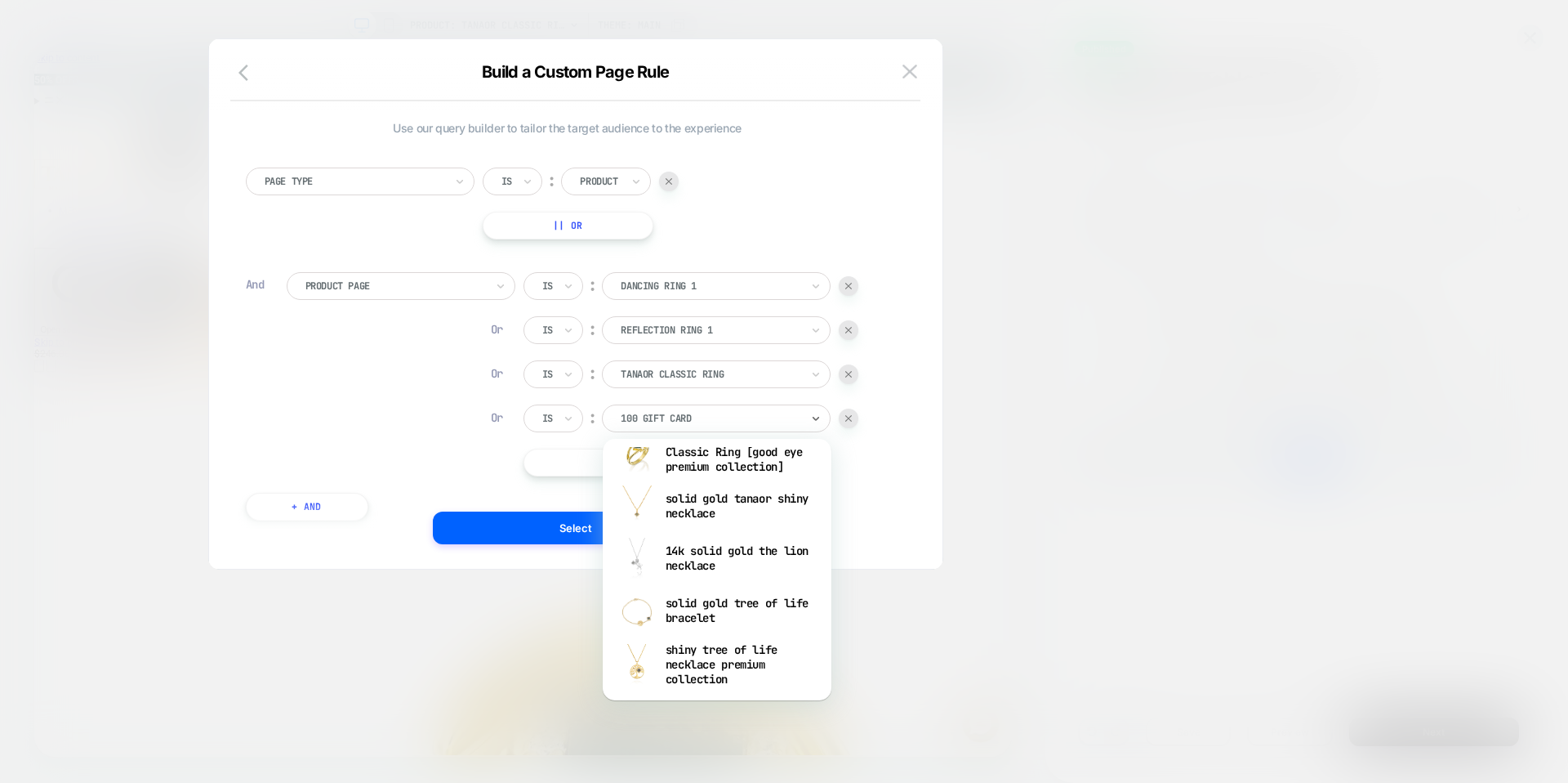
click at [1150, 607] on div at bounding box center [784, 392] width 1568 height 783
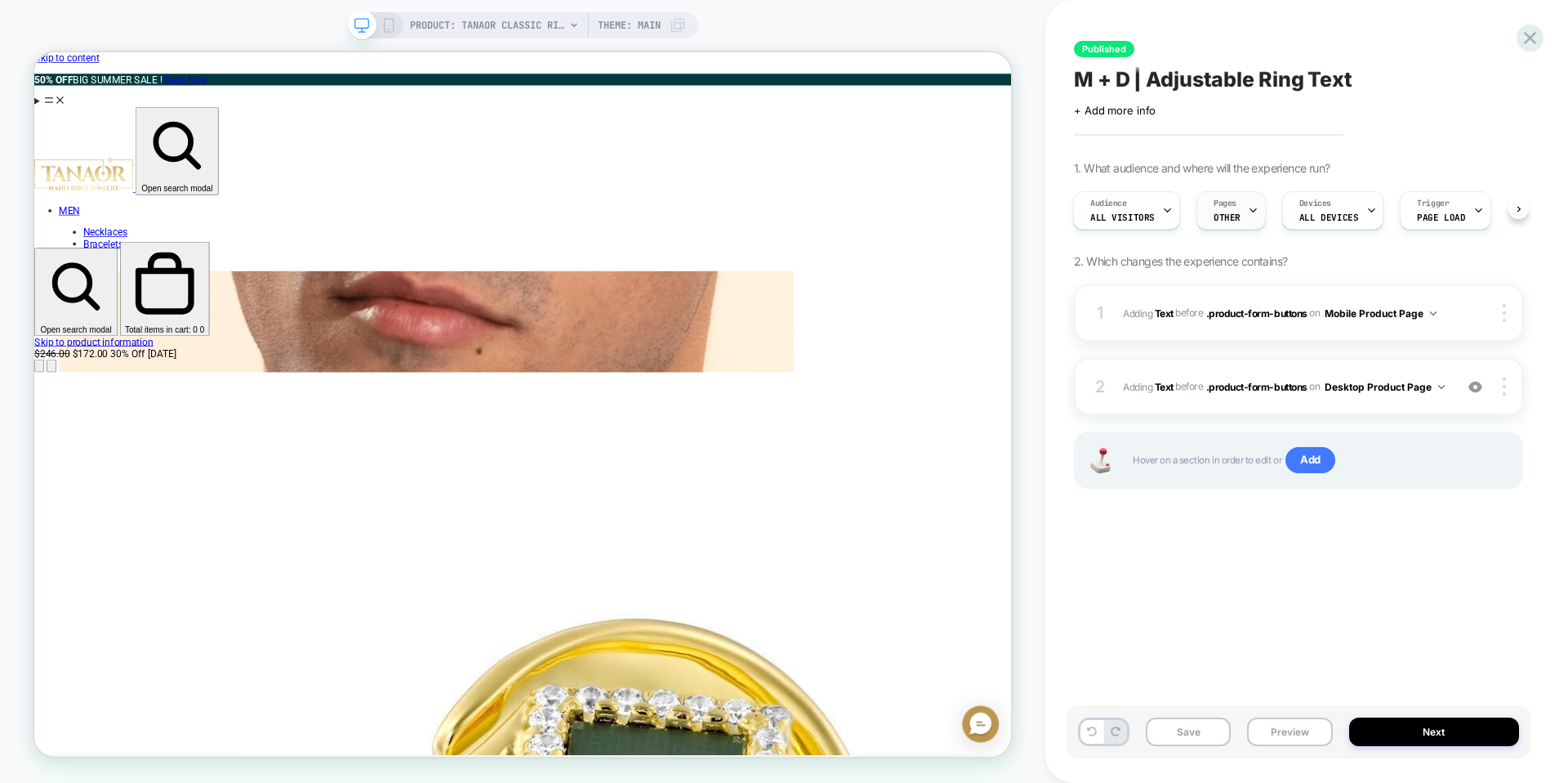
click at [1224, 214] on span "OTHER" at bounding box center [1227, 217] width 27 height 11
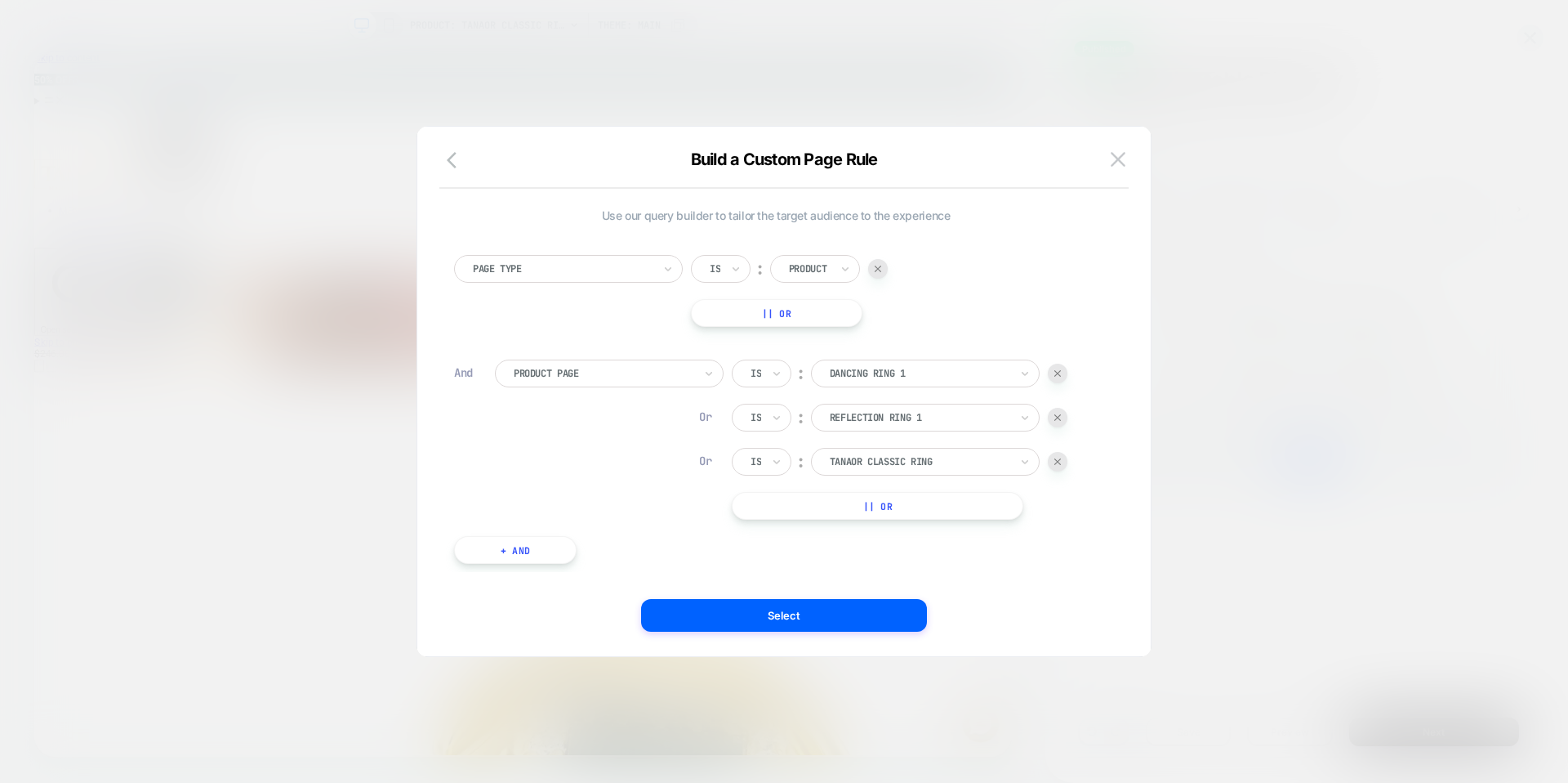
click at [906, 502] on button "|| Or" at bounding box center [878, 506] width 292 height 28
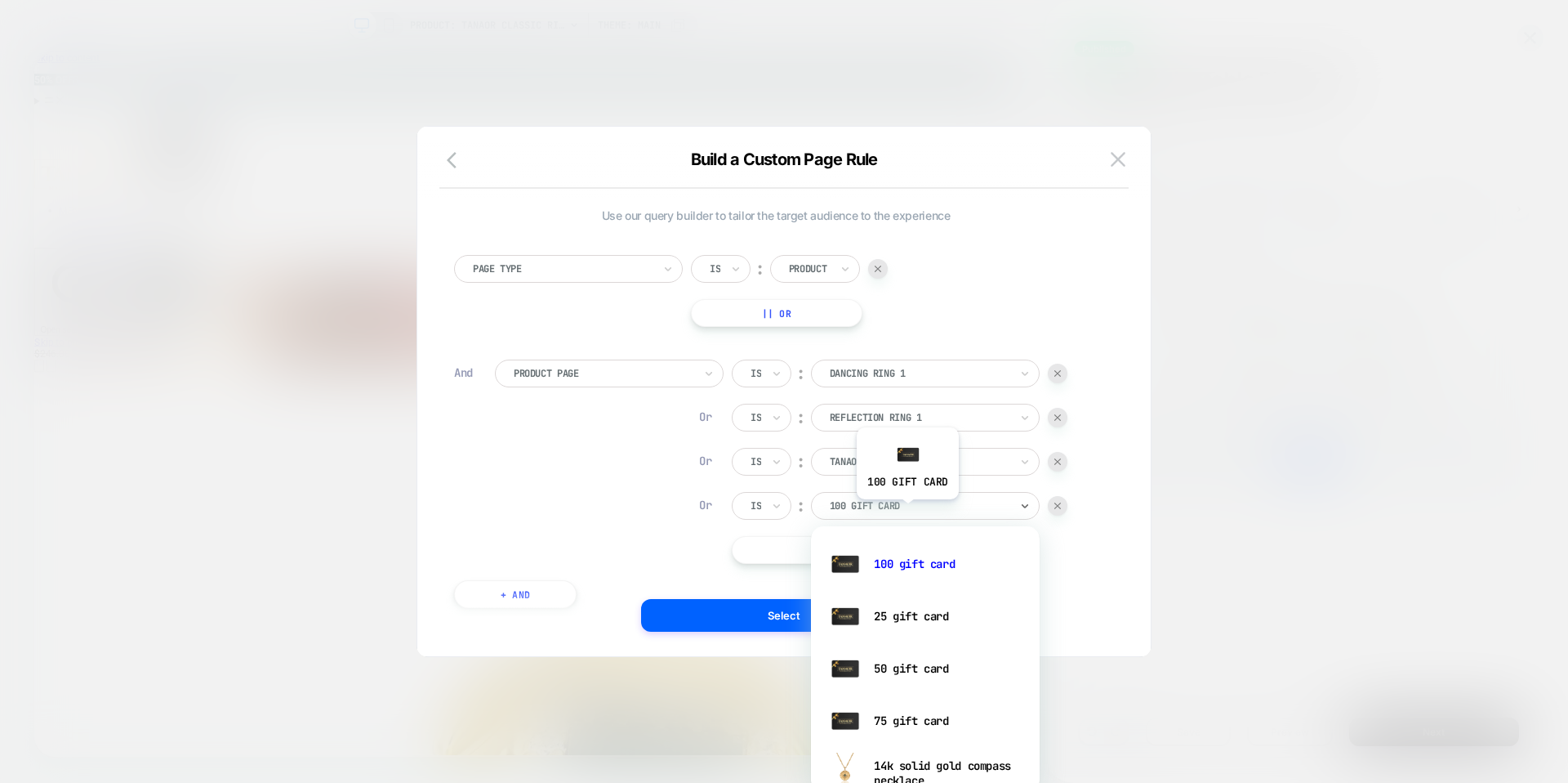
click at [906, 512] on div at bounding box center [919, 506] width 180 height 15
type input "****"
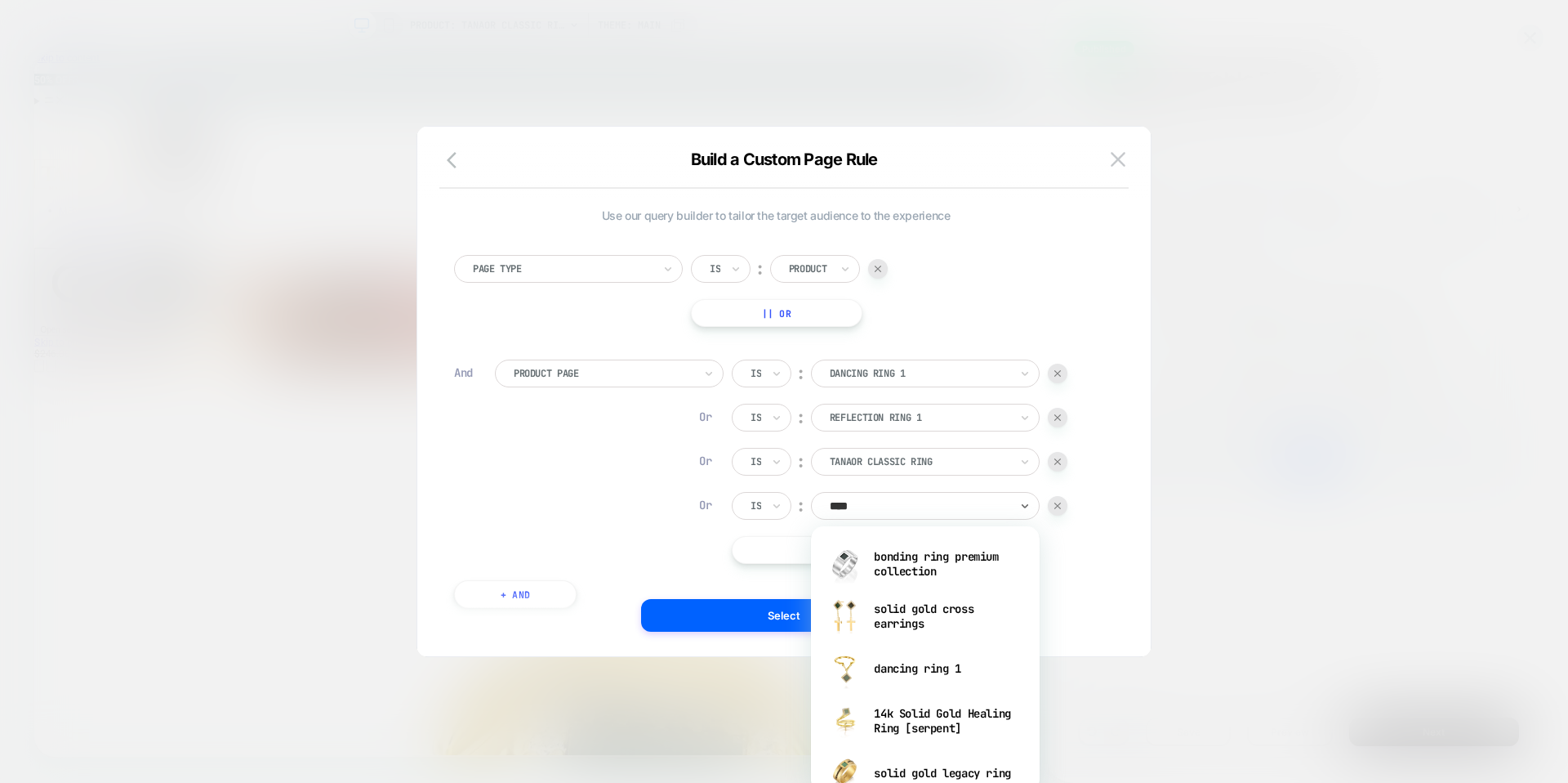
click at [700, 729] on div at bounding box center [784, 392] width 1568 height 783
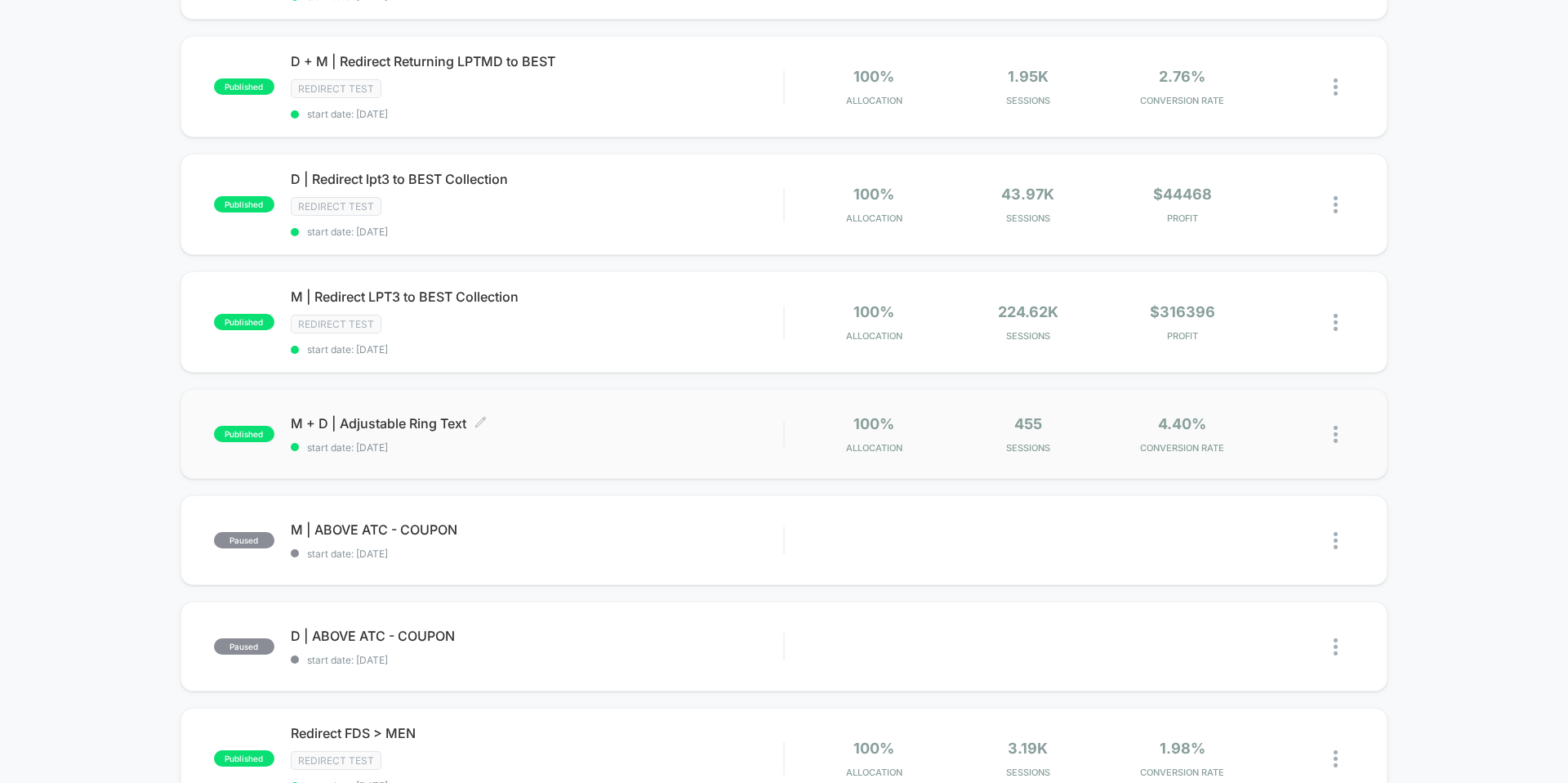
click at [375, 419] on span "M + D | Adjustable Ring Text Click to edit experience details" at bounding box center [537, 424] width 493 height 17
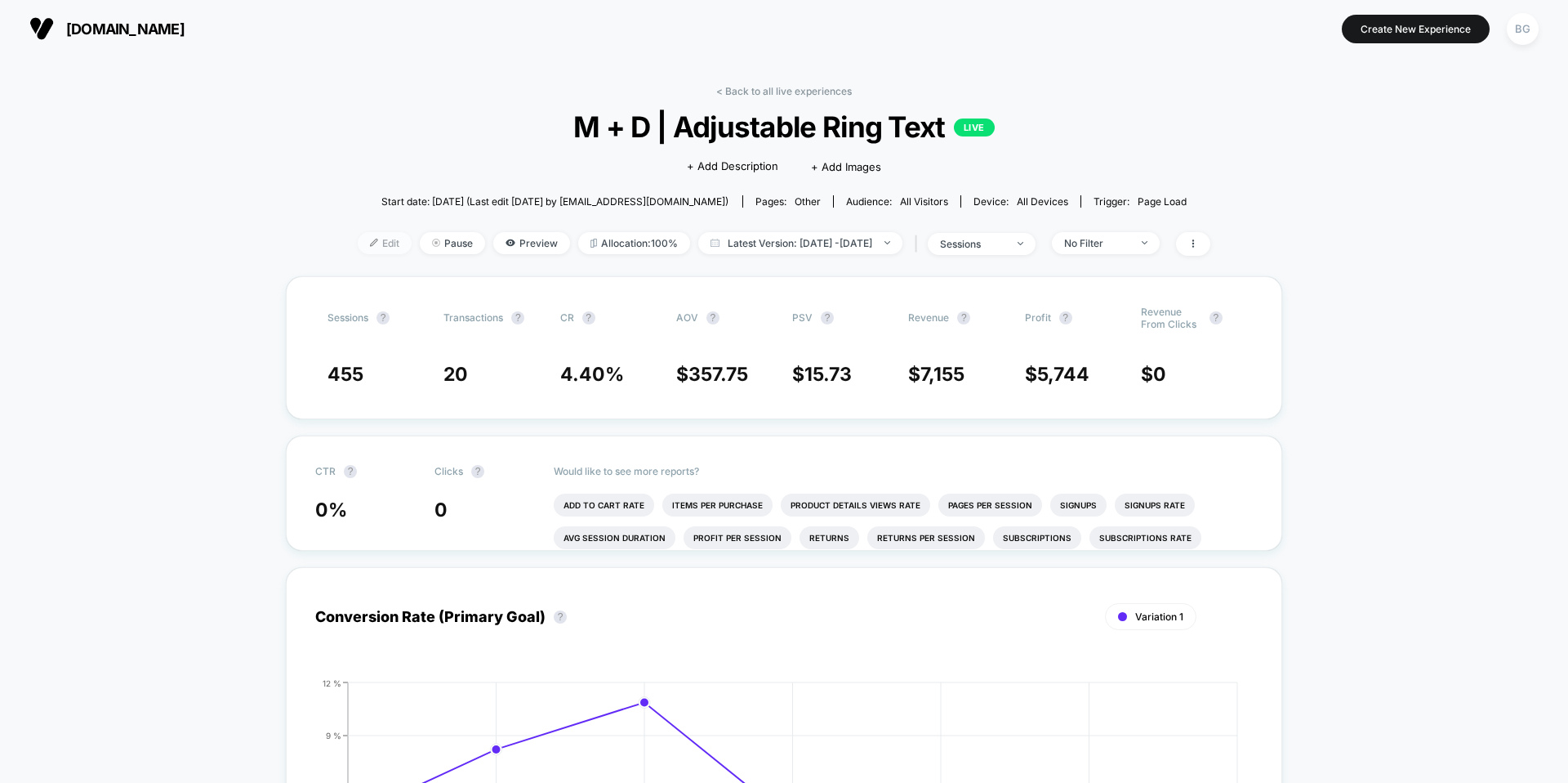
click at [358, 246] on span "Edit" at bounding box center [385, 243] width 54 height 22
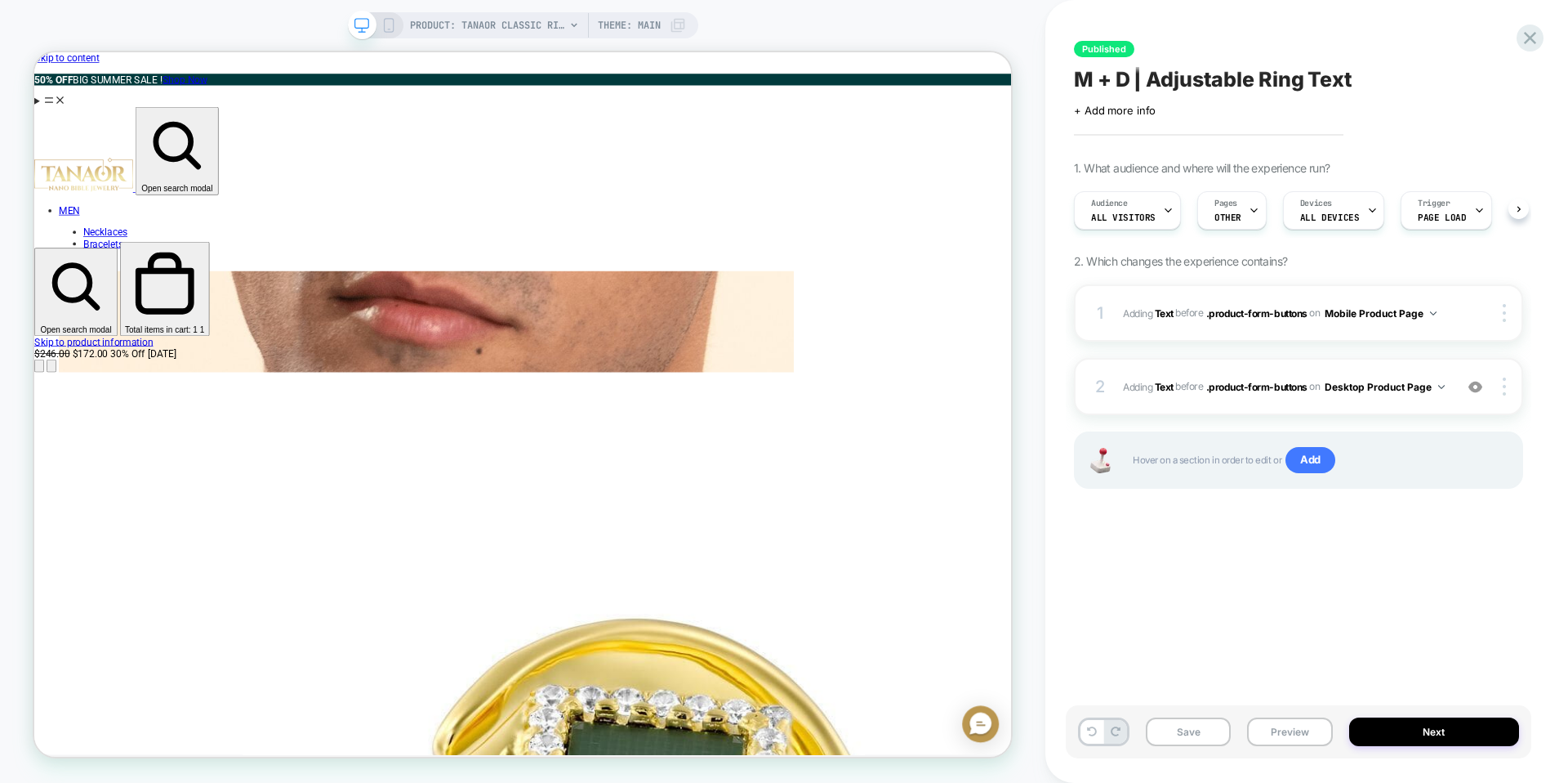
click at [1233, 217] on span "OTHER" at bounding box center [1227, 217] width 27 height 11
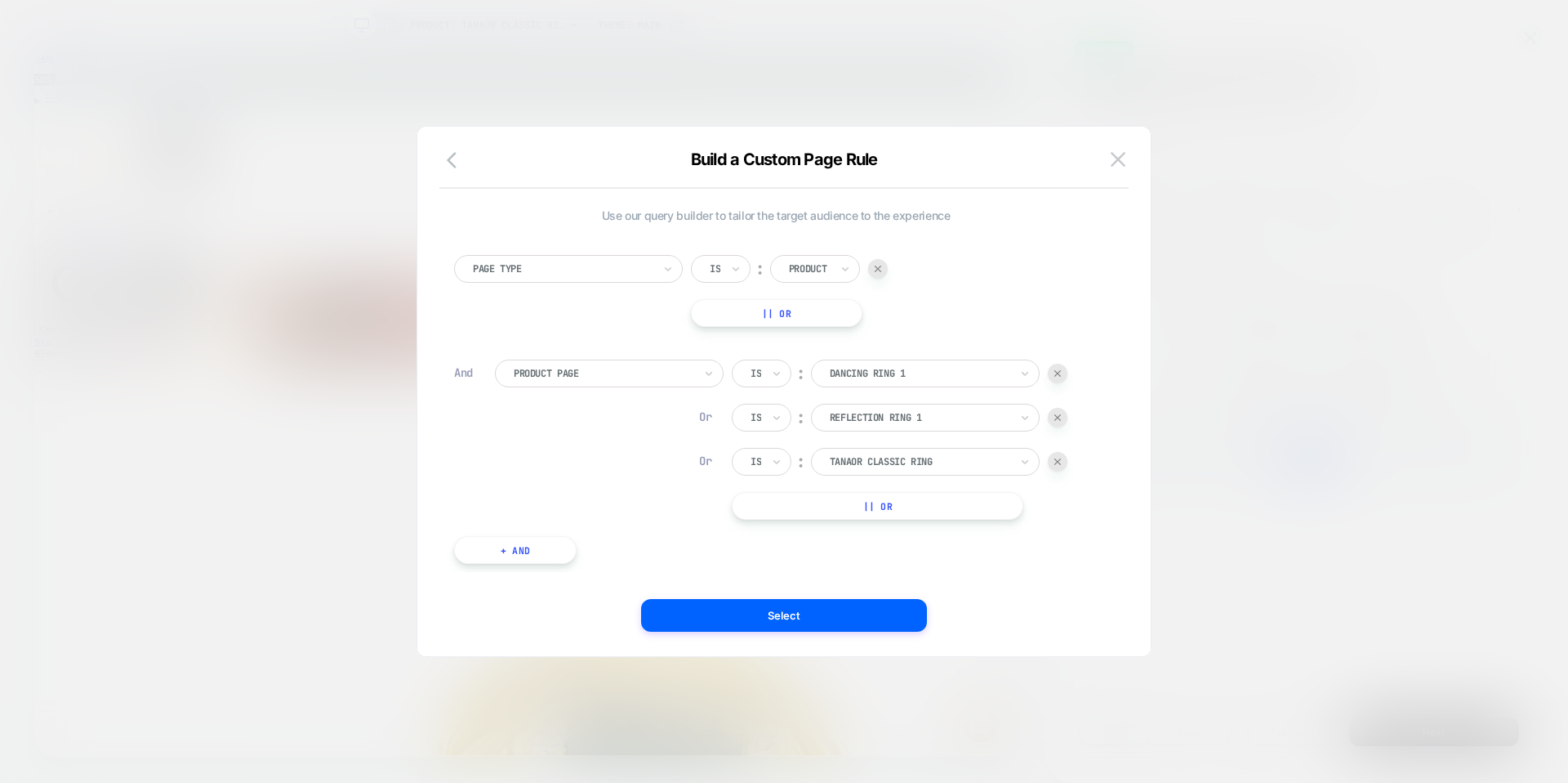
click at [880, 500] on button "|| Or" at bounding box center [878, 506] width 292 height 28
click at [884, 511] on div at bounding box center [919, 506] width 180 height 15
type input "*"
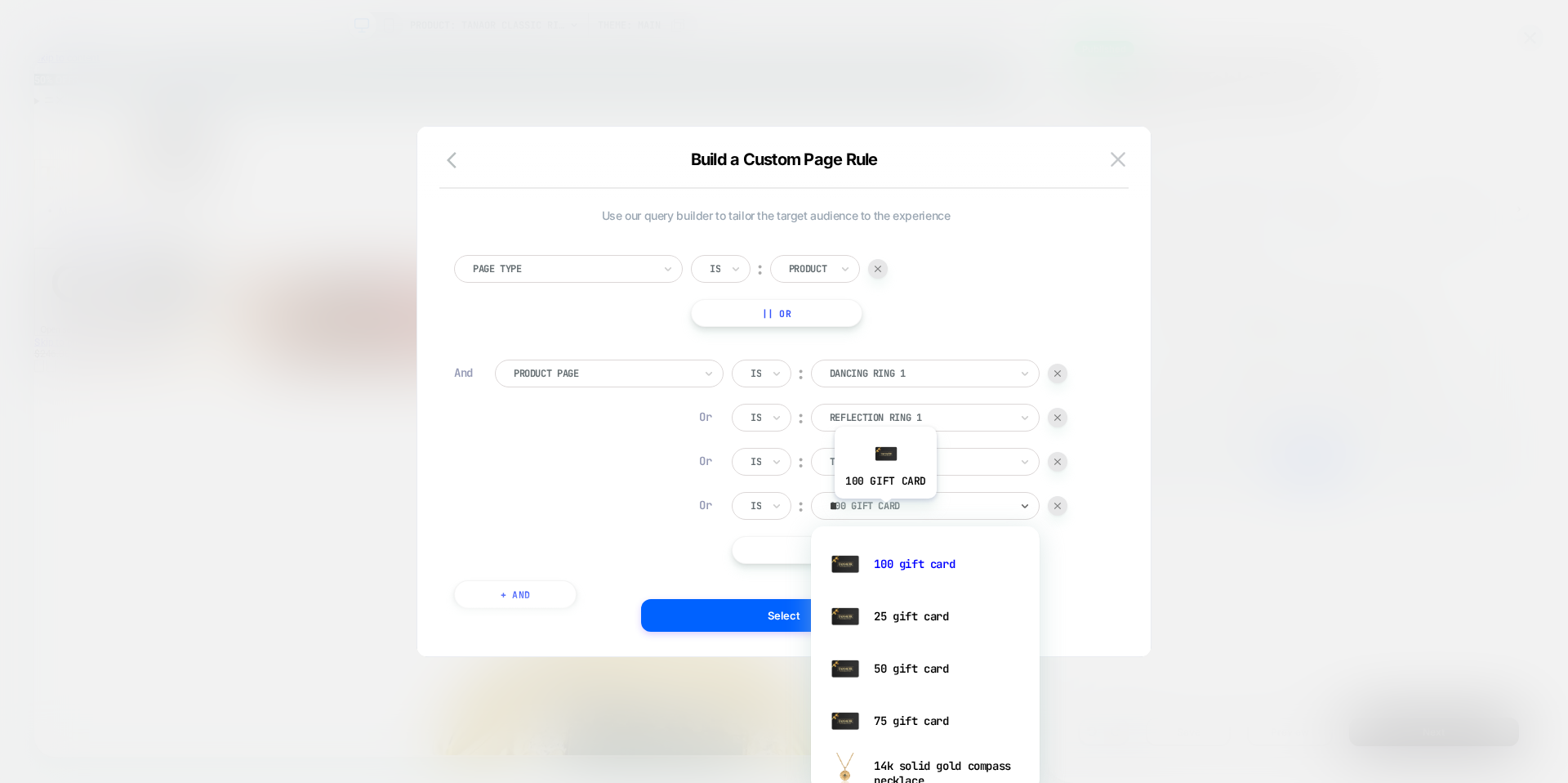
type input "****"
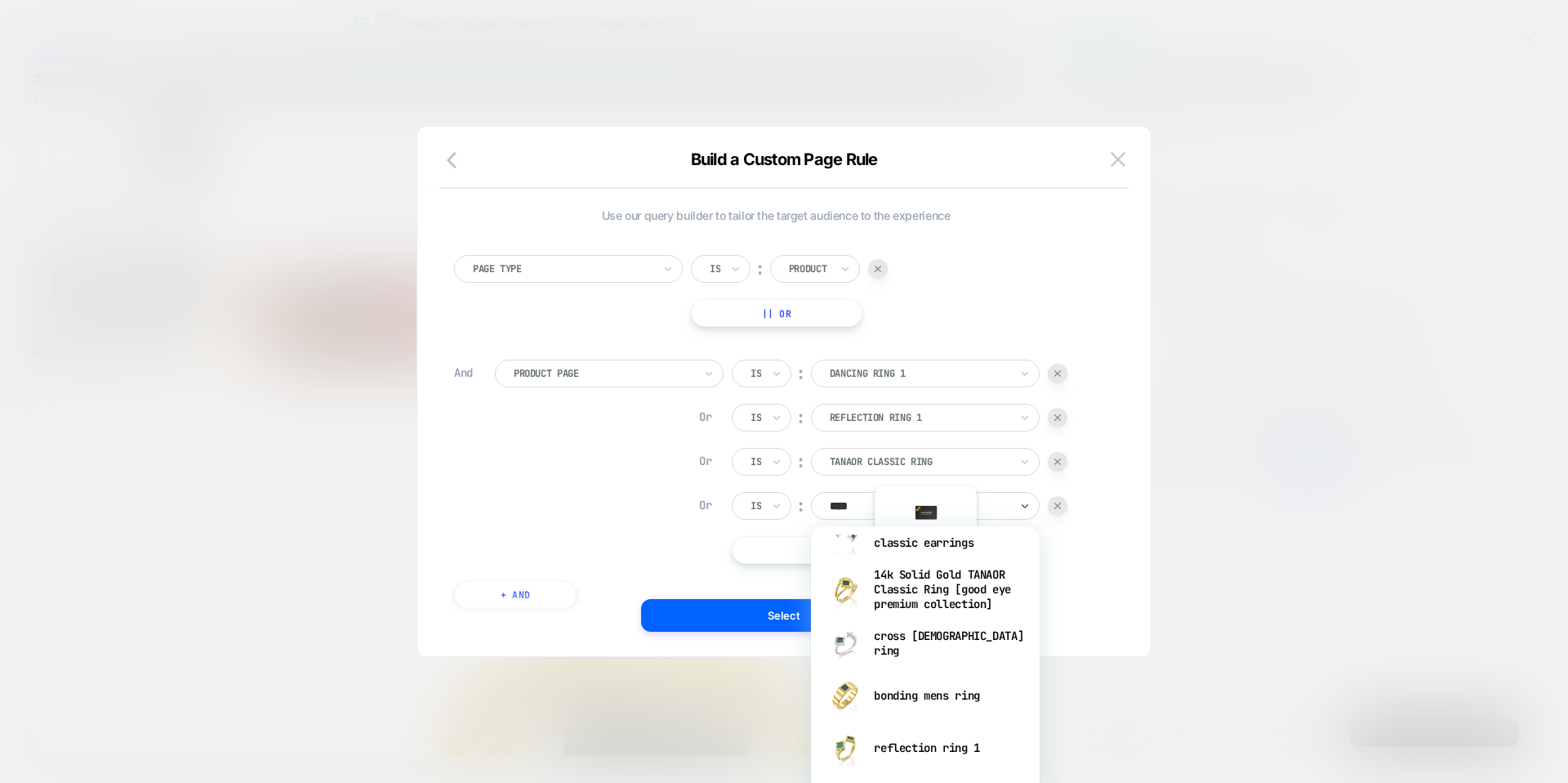
scroll to position [571, 0]
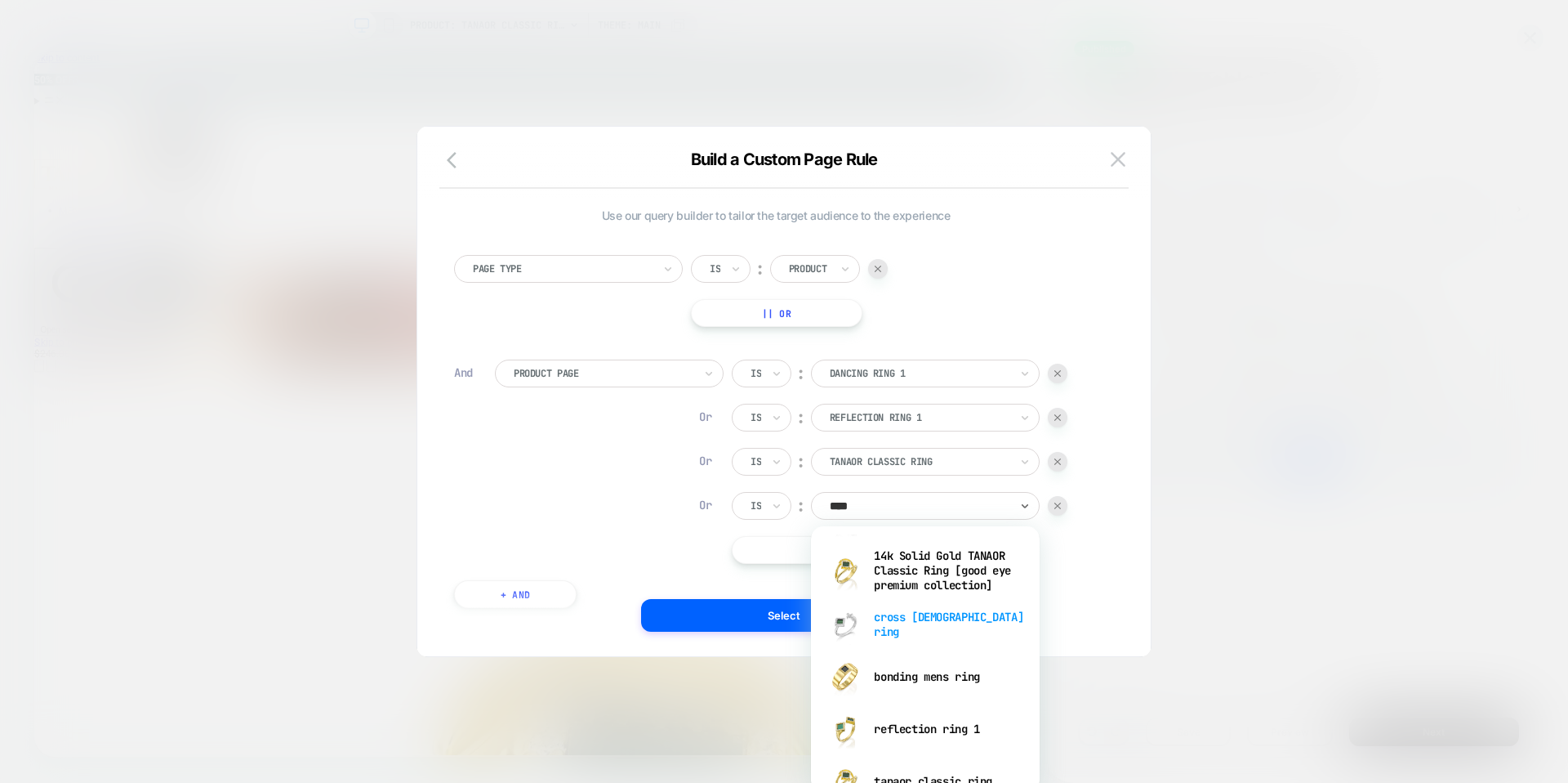
click at [914, 627] on div "cross [DEMOGRAPHIC_DATA] ring" at bounding box center [926, 624] width 212 height 53
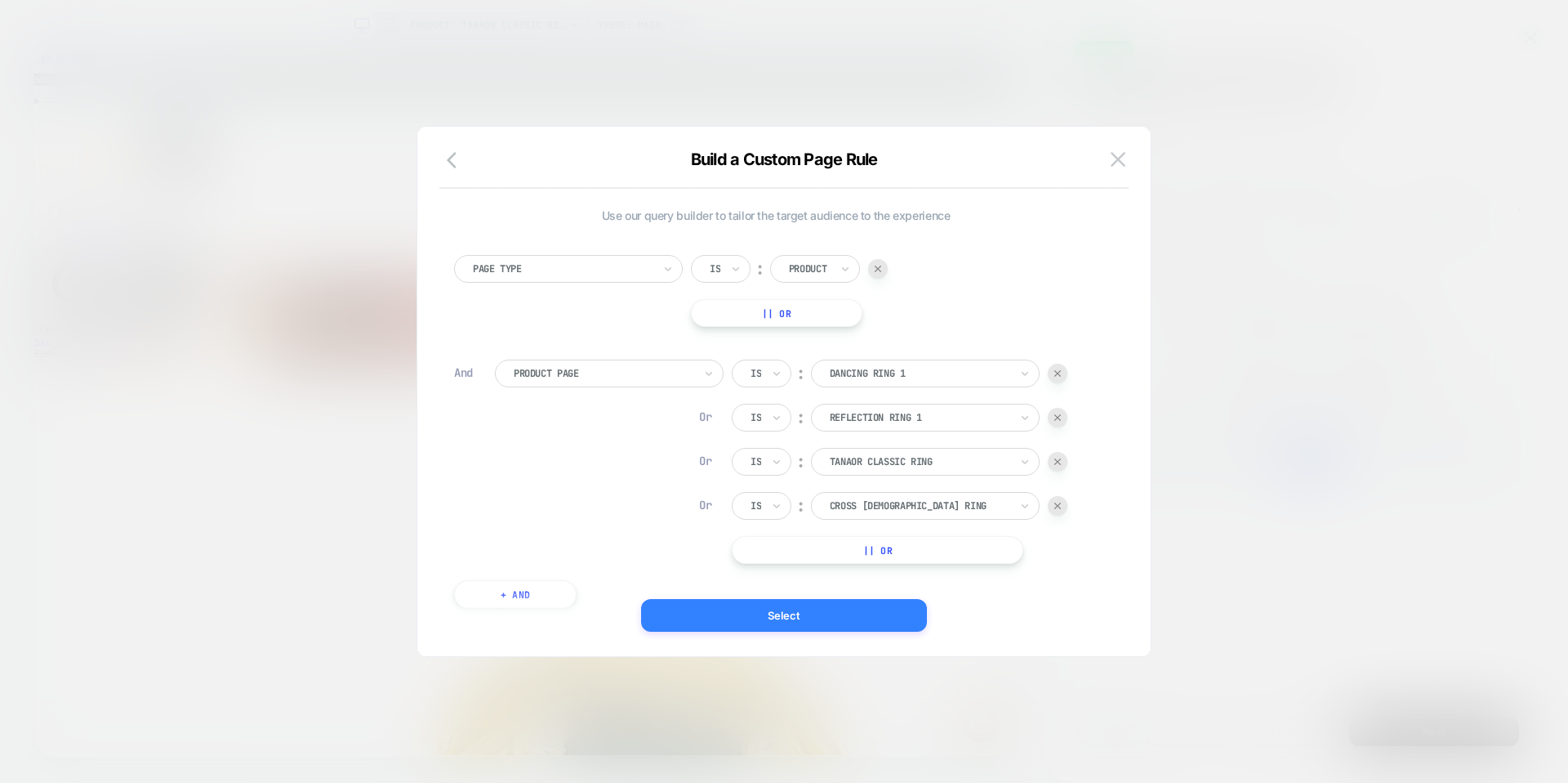
click at [786, 620] on button "Select" at bounding box center [784, 615] width 286 height 32
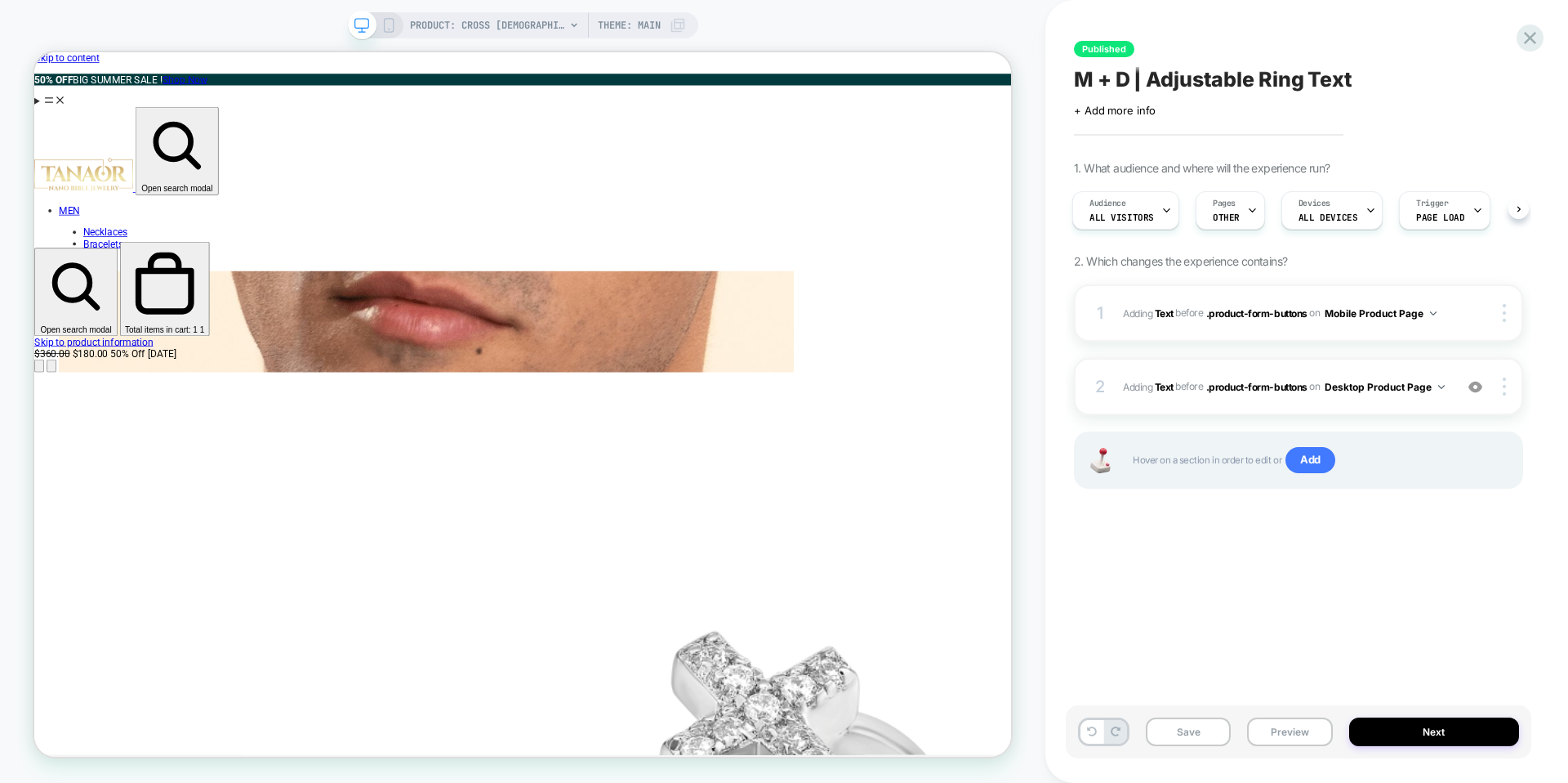
scroll to position [0, 0]
click at [1412, 729] on button "Next" at bounding box center [1434, 731] width 171 height 29
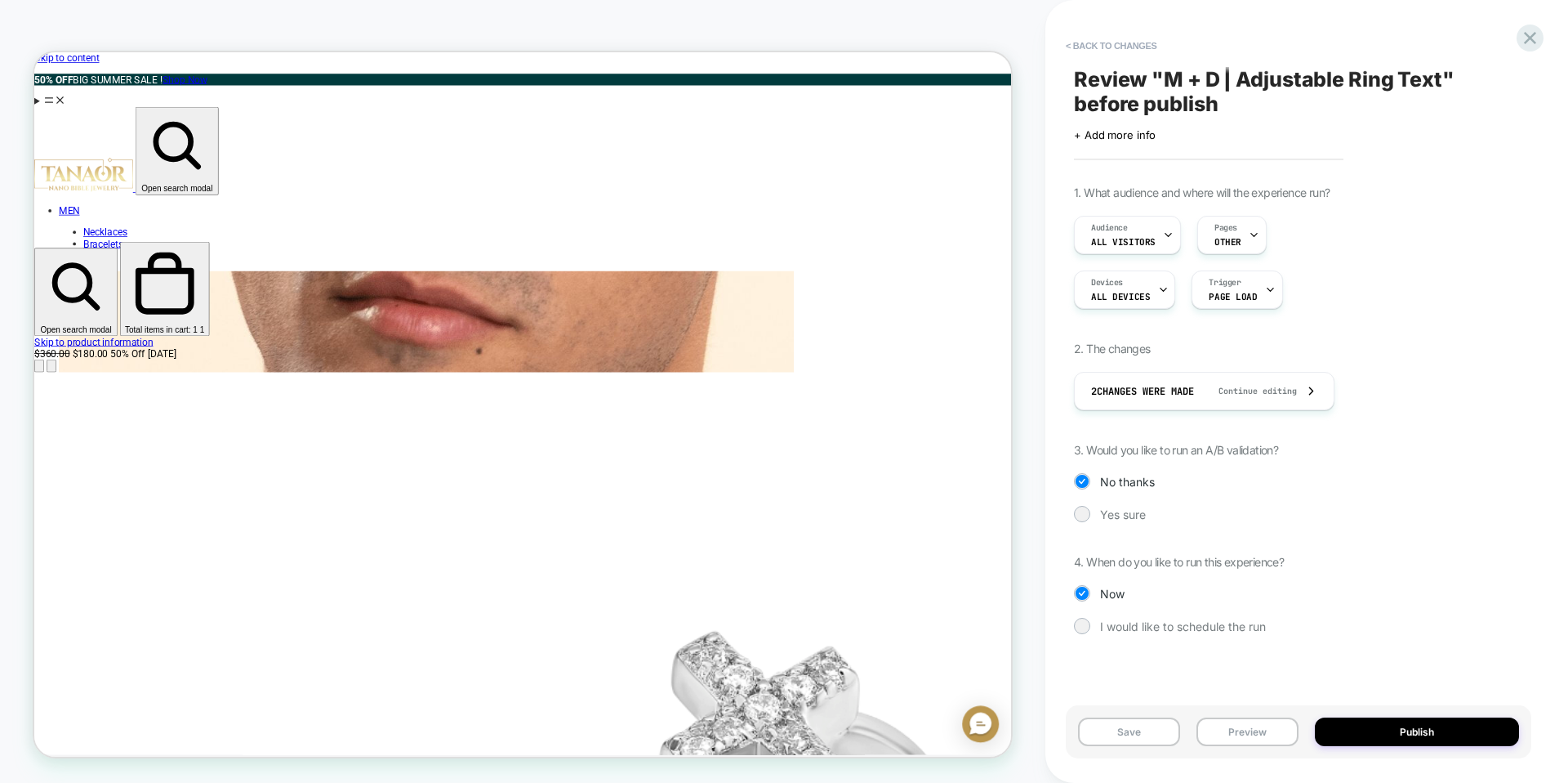
click at [1412, 729] on button "Publish" at bounding box center [1417, 731] width 204 height 29
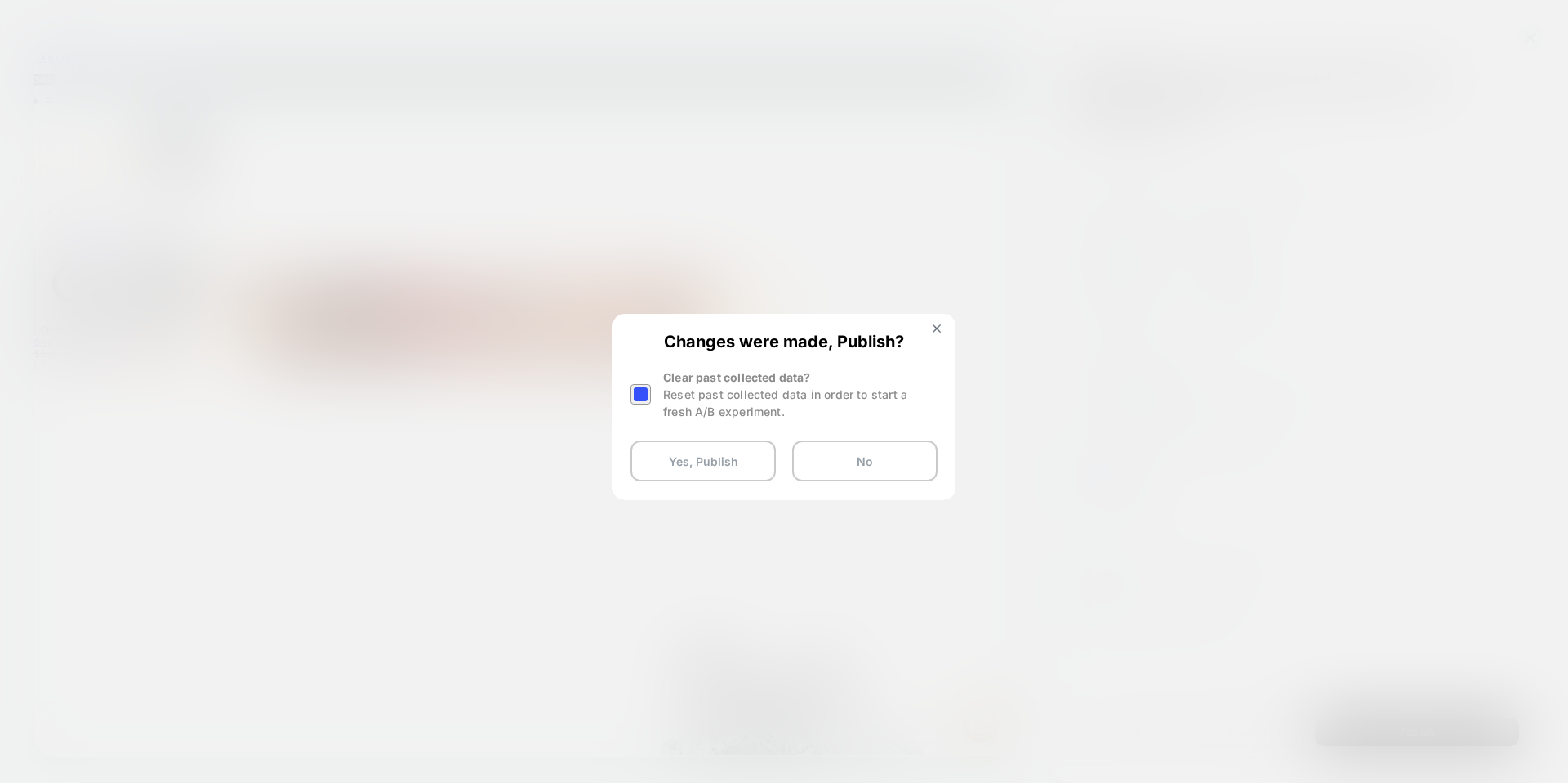
drag, startPoint x: 642, startPoint y: 396, endPoint x: 656, endPoint y: 425, distance: 32.2
click at [643, 401] on div at bounding box center [640, 394] width 20 height 20
click at [664, 461] on button "Yes, Publish" at bounding box center [703, 461] width 146 height 41
